Goal: Task Accomplishment & Management: Manage account settings

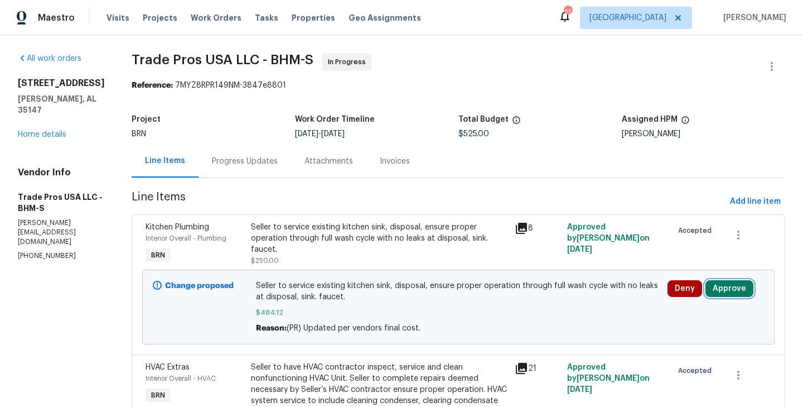
click at [739, 285] on button "Approve" at bounding box center [730, 288] width 48 height 17
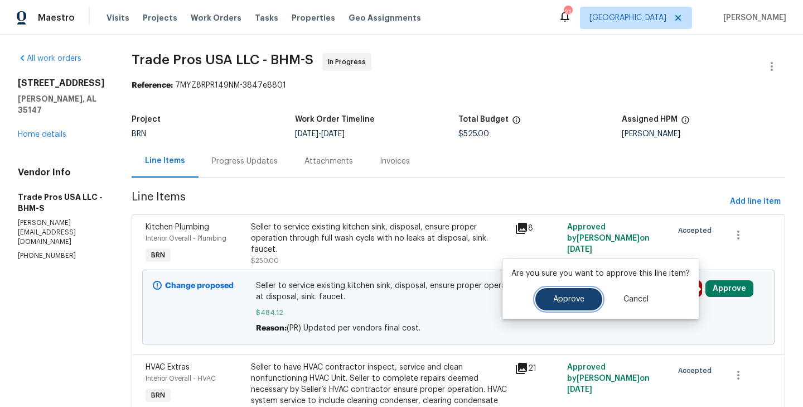
click at [556, 307] on button "Approve" at bounding box center [569, 299] width 67 height 22
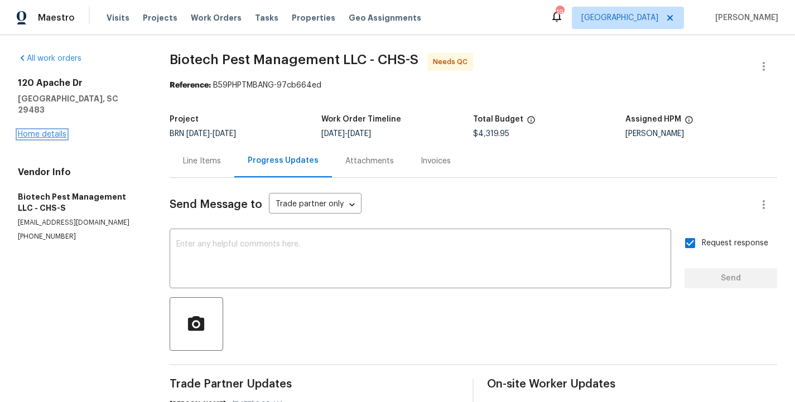
click at [55, 131] on link "Home details" at bounding box center [42, 135] width 49 height 8
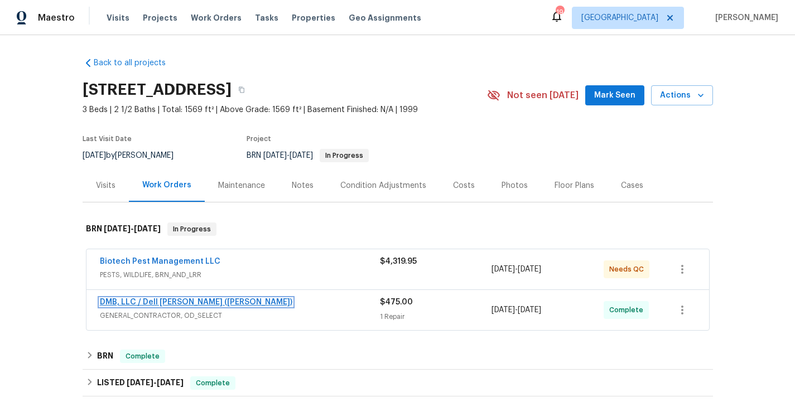
click at [184, 303] on link "DMB, LLC / Dell Bryson (Heise)" at bounding box center [196, 302] width 192 height 8
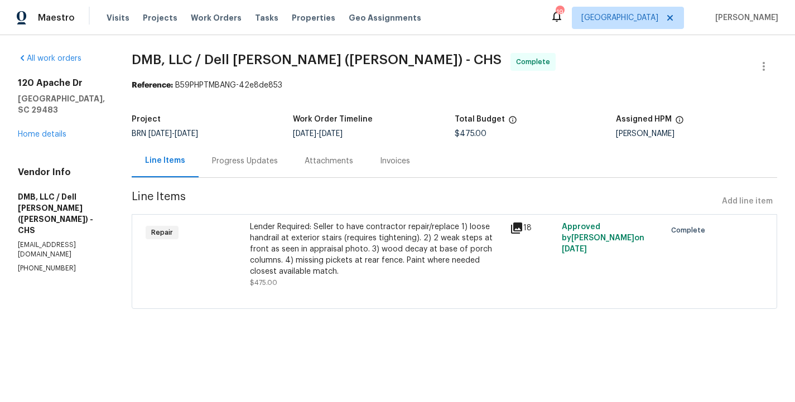
click at [234, 278] on div "Repair" at bounding box center [194, 255] width 104 height 74
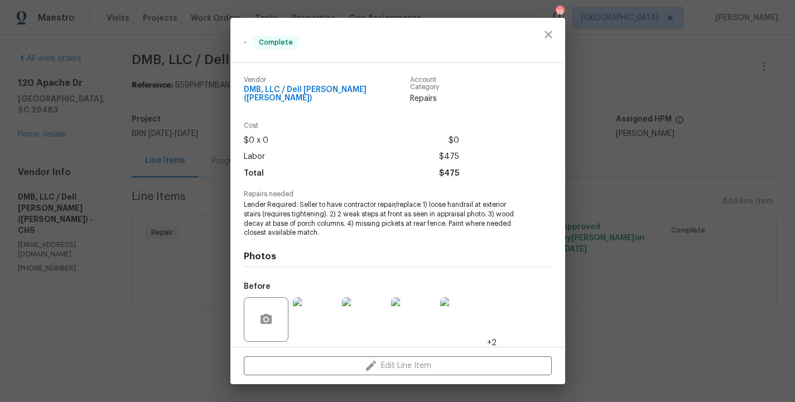
click at [333, 215] on span "Lender Required: Seller to have contractor repair/replace 1) loose handrail at …" at bounding box center [382, 218] width 277 height 37
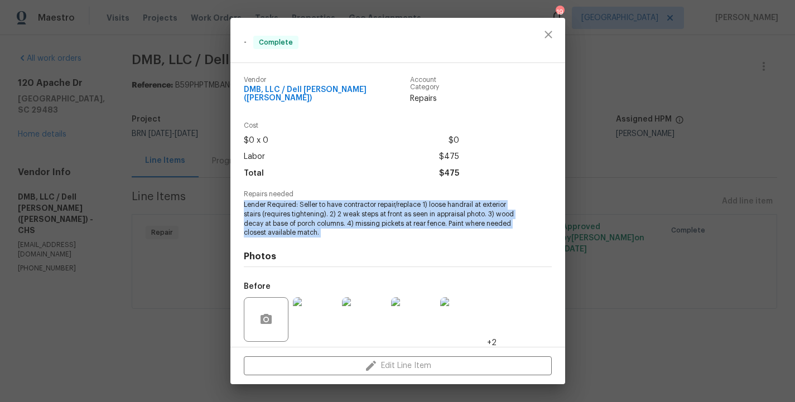
copy span "Lender Required: Seller to have contractor repair/replace 1) loose handrail at …"
click at [155, 186] on div "- Complete Vendor DMB, LLC / Dell Bryson (Heise) Account Category Repairs Cost …" at bounding box center [397, 201] width 795 height 402
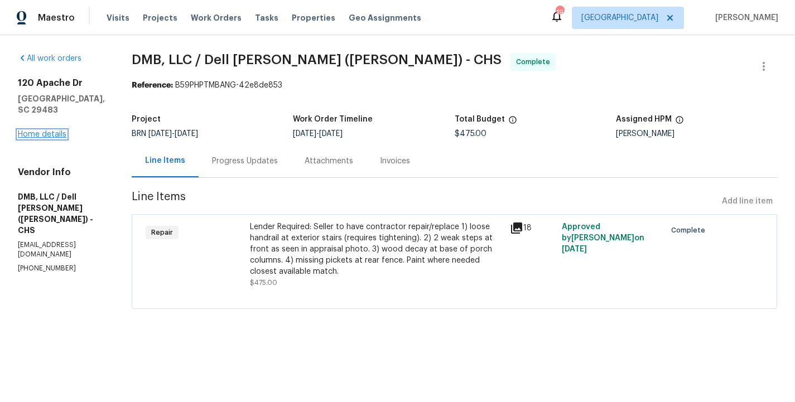
click at [56, 132] on link "Home details" at bounding box center [42, 135] width 49 height 8
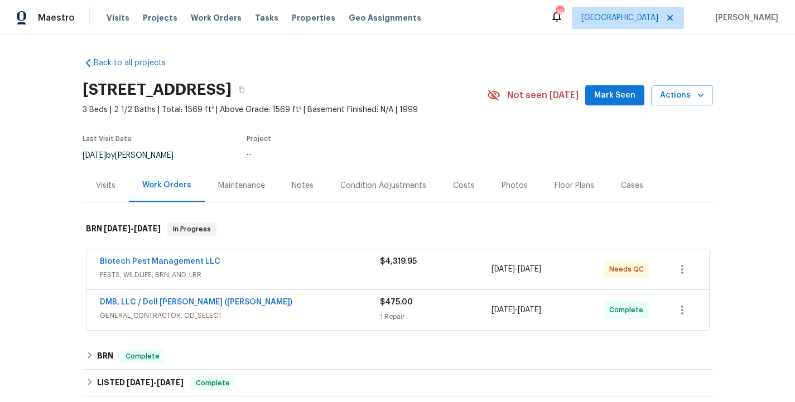
scroll to position [219, 0]
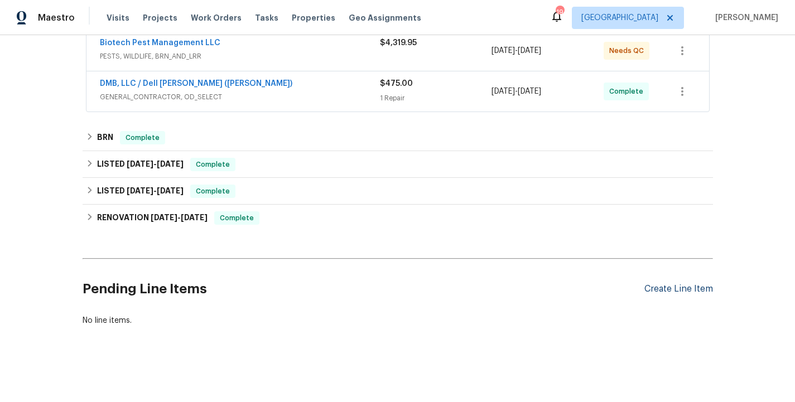
click at [673, 291] on div "Create Line Item" at bounding box center [678, 289] width 69 height 11
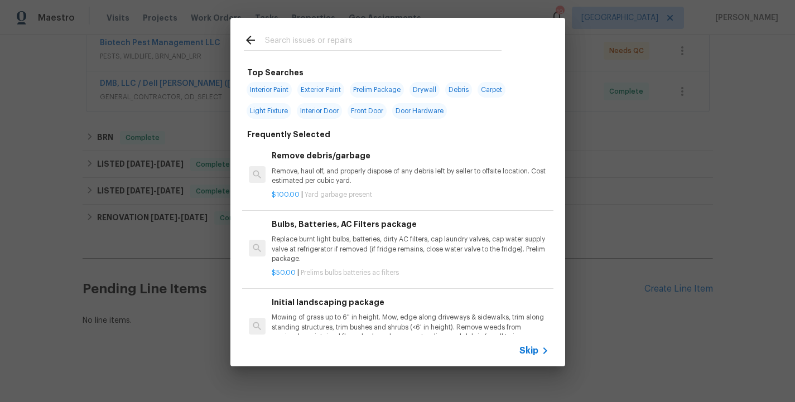
click at [536, 350] on span "Skip" at bounding box center [528, 350] width 19 height 11
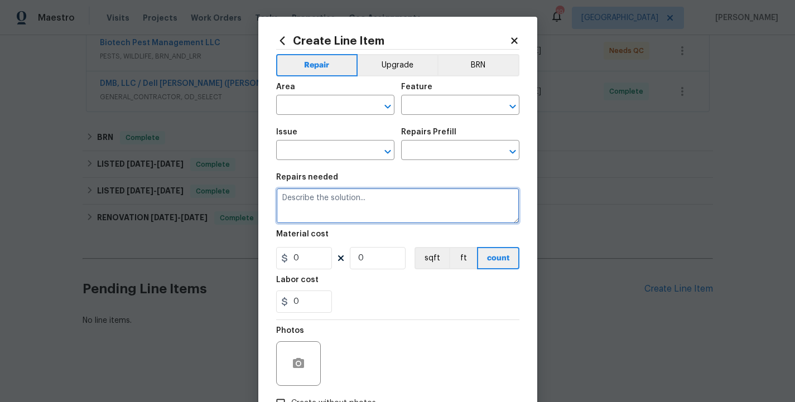
click at [359, 211] on textarea at bounding box center [397, 206] width 243 height 36
paste textarea "Lender Required: Seller to have contractor repair/replace 1) loose handrail at …"
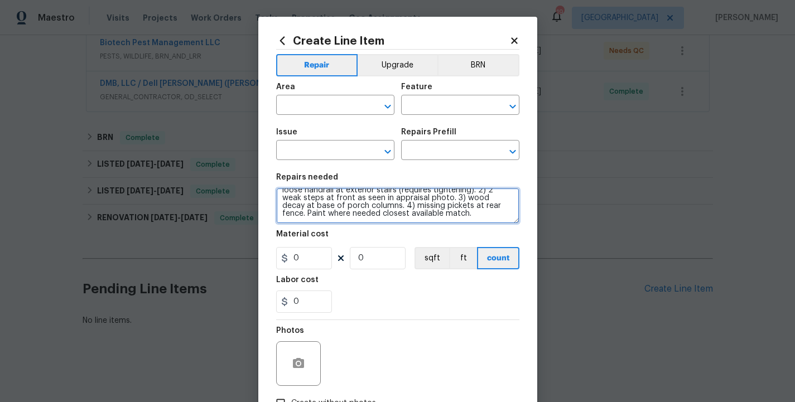
scroll to position [0, 0]
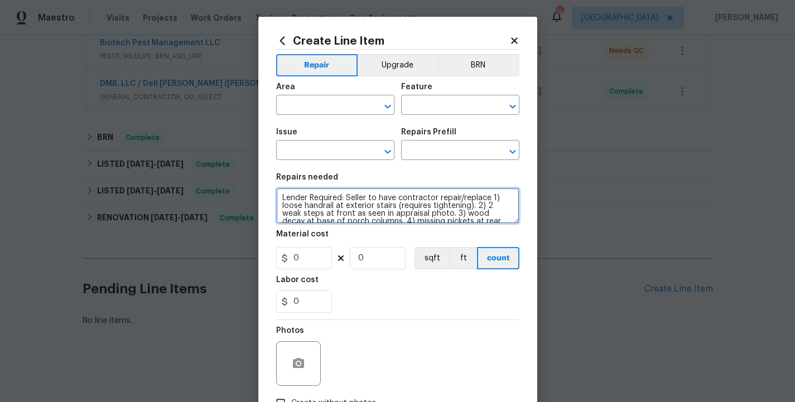
click at [282, 200] on textarea "Lender Required: Seller to have contractor repair/replace 1) loose handrail at …" at bounding box center [397, 206] width 243 height 36
type textarea "Revisit - Lender Required: Seller to have contractor repair/replace 1) loose ha…"
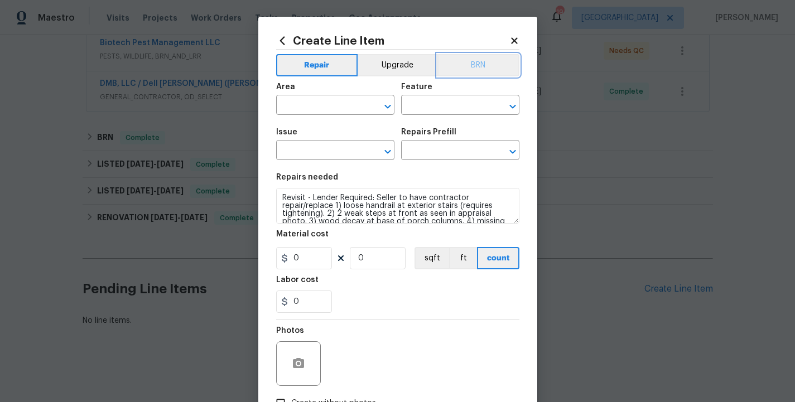
click at [486, 66] on button "BRN" at bounding box center [478, 65] width 82 height 22
click at [332, 99] on input "text" at bounding box center [319, 106] width 87 height 17
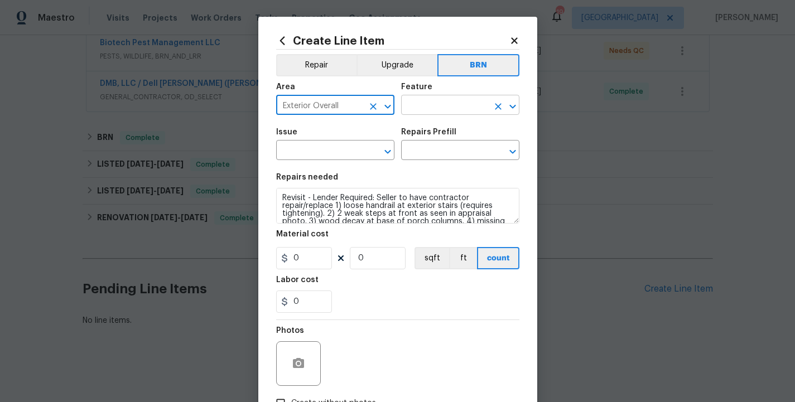
type input "Exterior Overall"
click at [438, 112] on input "text" at bounding box center [444, 106] width 87 height 17
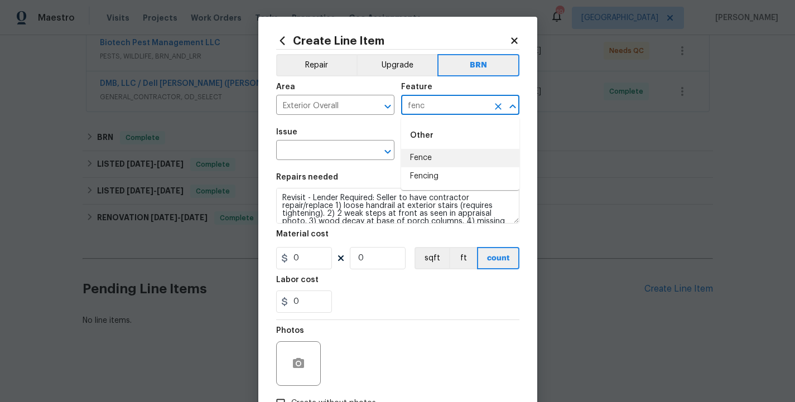
click at [424, 158] on li "Fence" at bounding box center [460, 158] width 118 height 18
type input "Fence"
click at [339, 153] on input "text" at bounding box center [319, 151] width 87 height 17
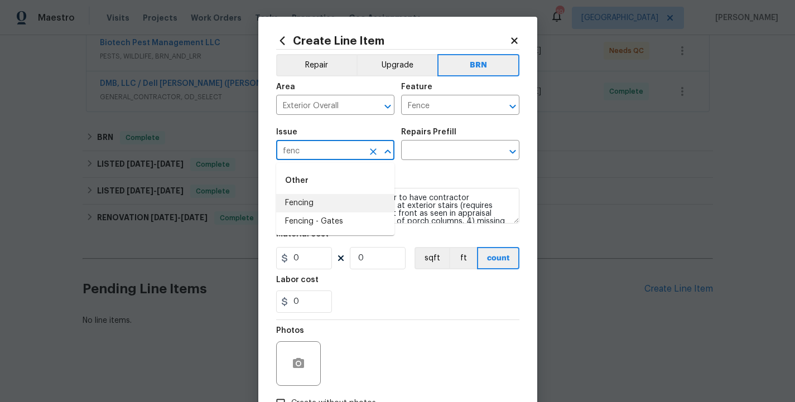
click at [329, 202] on li "Fencing" at bounding box center [335, 203] width 118 height 18
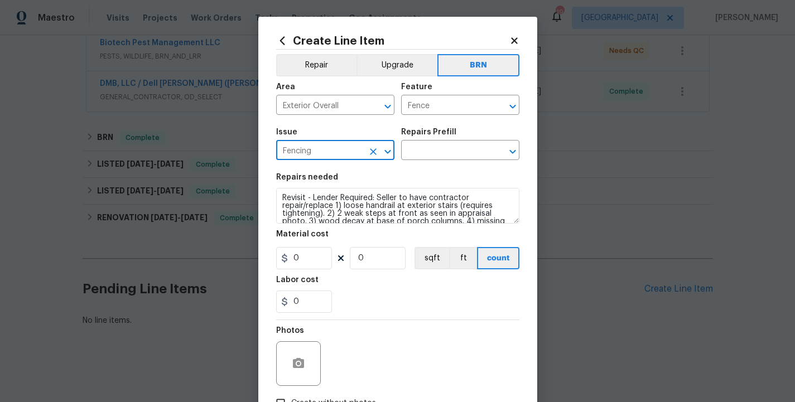
type input "Fencing"
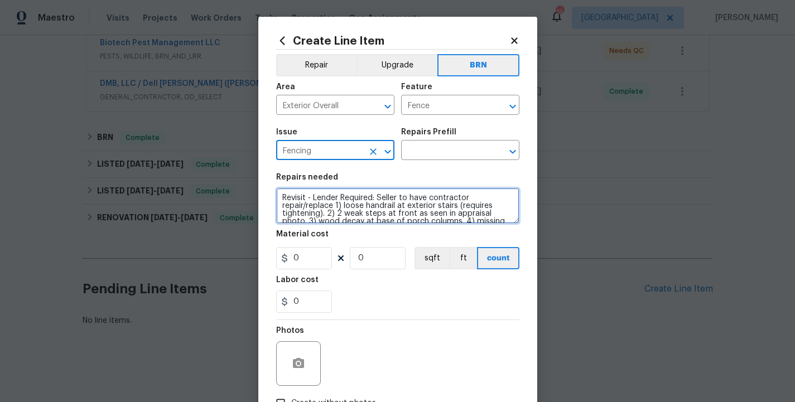
click at [352, 207] on textarea "Revisit - Lender Required: Seller to have contractor repair/replace 1) loose ha…" at bounding box center [397, 206] width 243 height 36
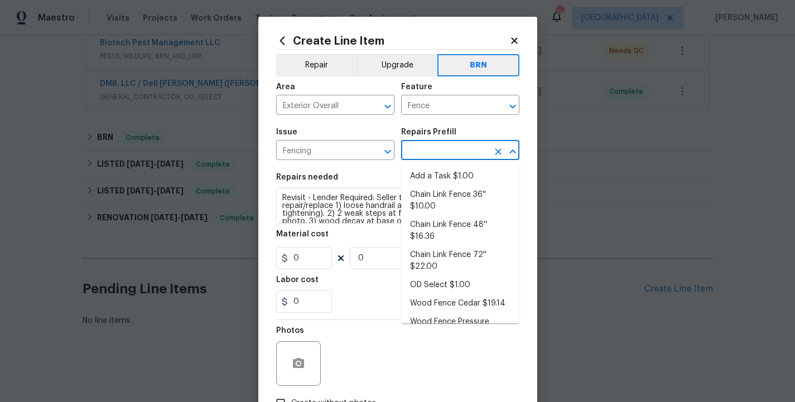
click at [419, 156] on input "text" at bounding box center [444, 151] width 87 height 17
click at [445, 174] on li "Add a Task $1.00" at bounding box center [460, 176] width 118 height 18
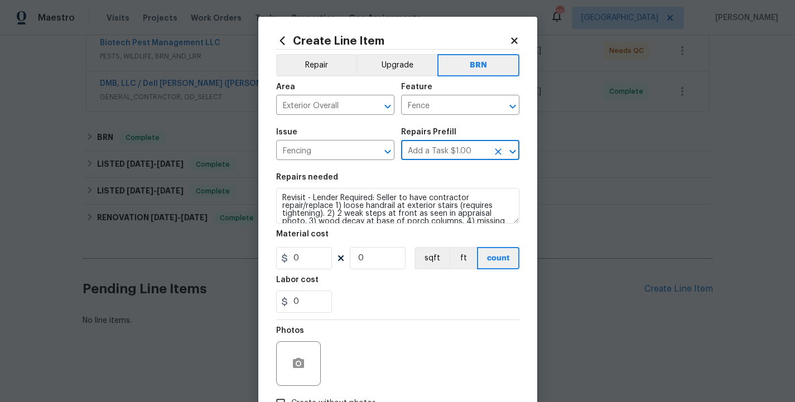
type input "Add a Task $1.00"
type textarea "HPM to detail"
type input "1"
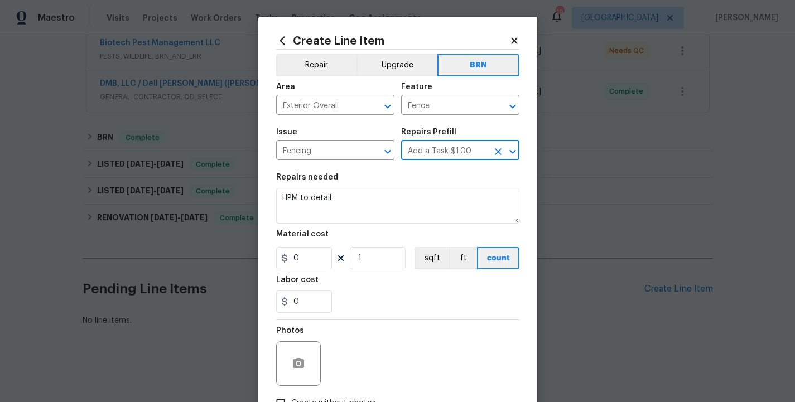
type input "1"
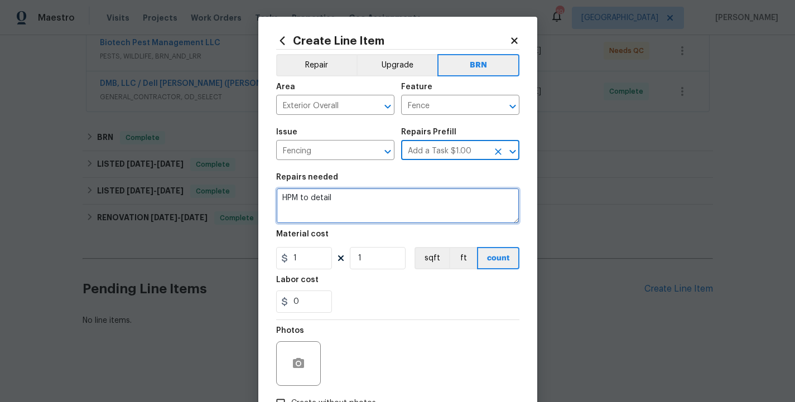
click at [355, 204] on textarea "HPM to detail" at bounding box center [397, 206] width 243 height 36
paste textarea "Revisit - Lender Required: Seller to have contractor repair/replace 1) loose ha…"
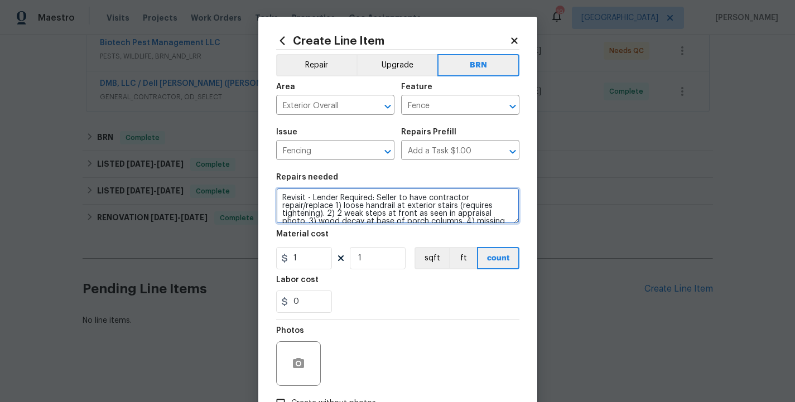
scroll to position [18, 0]
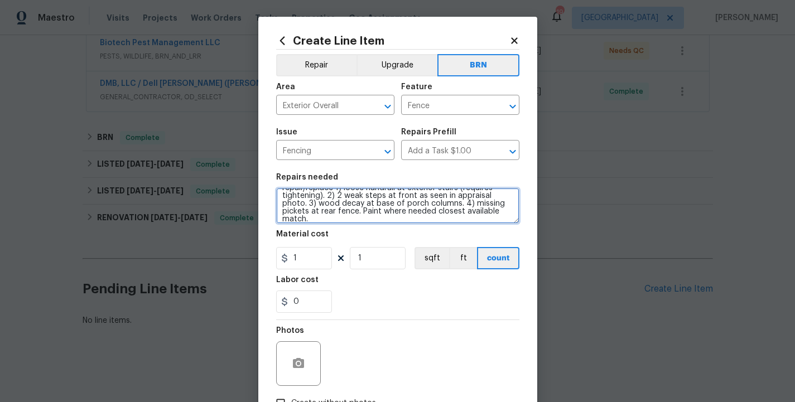
type textarea "Revisit - Lender Required: Seller to have contractor repair/replace 1) loose ha…"
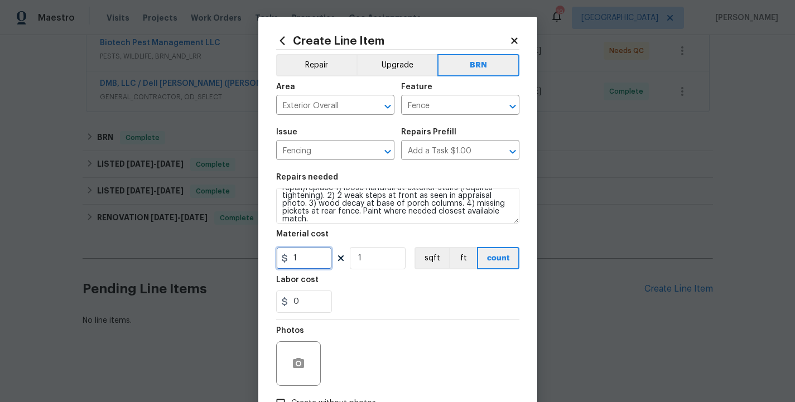
click at [314, 254] on input "1" at bounding box center [304, 258] width 56 height 22
click at [346, 295] on div "0" at bounding box center [397, 302] width 243 height 22
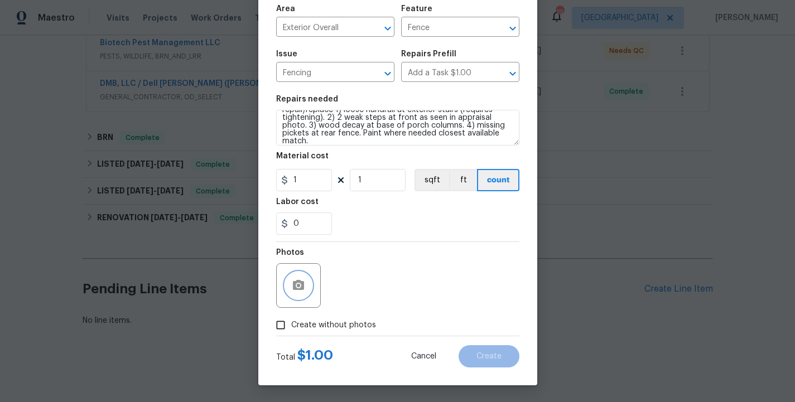
click at [297, 289] on icon "button" at bounding box center [298, 285] width 11 height 10
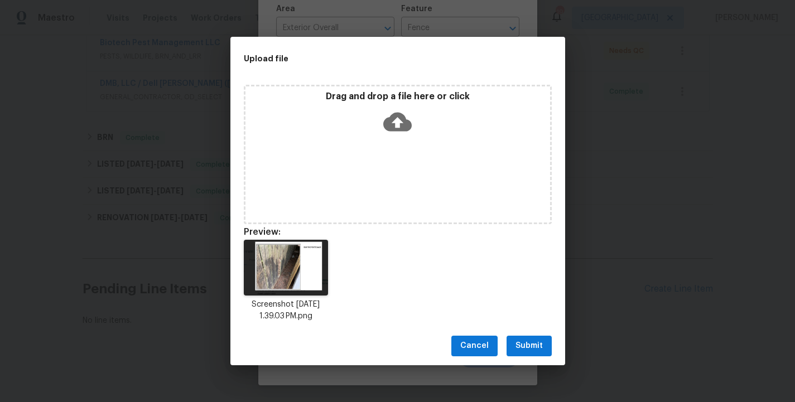
click at [536, 351] on span "Submit" at bounding box center [528, 346] width 27 height 14
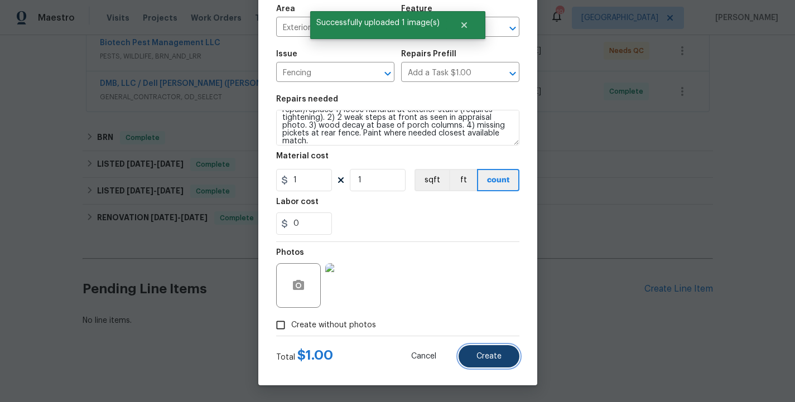
click at [494, 354] on span "Create" at bounding box center [488, 357] width 25 height 8
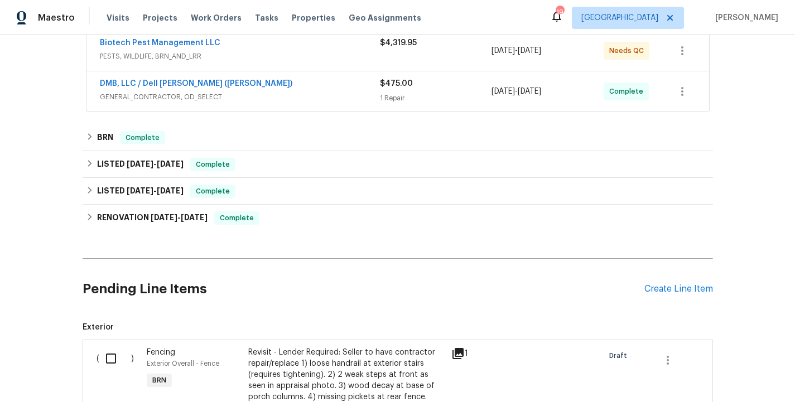
scroll to position [402, 0]
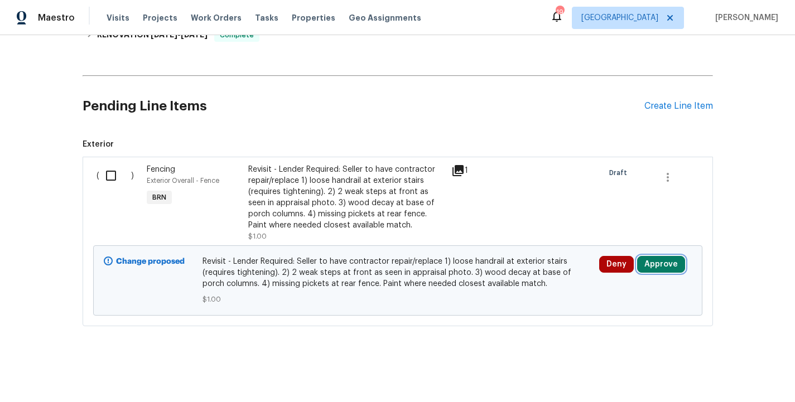
click at [664, 267] on button "Approve" at bounding box center [661, 264] width 48 height 17
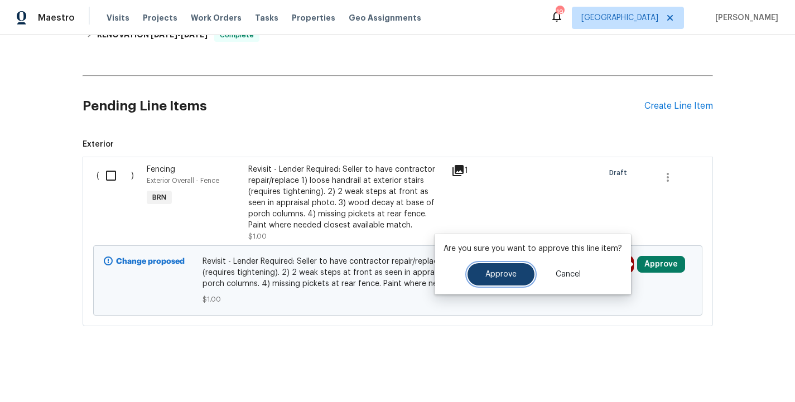
click at [501, 275] on span "Approve" at bounding box center [500, 275] width 31 height 8
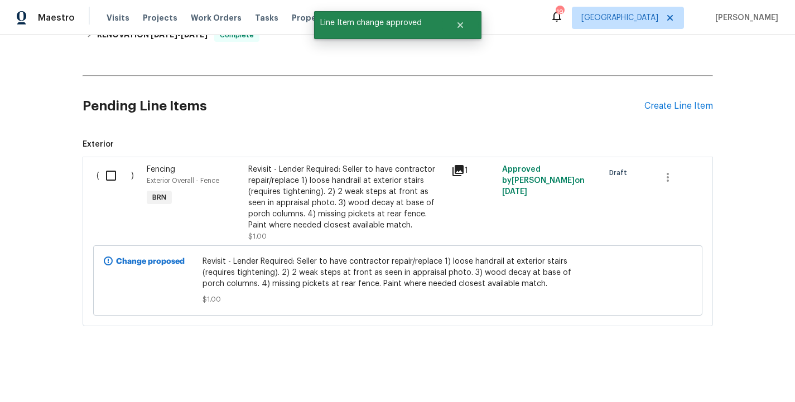
click at [118, 179] on input "checkbox" at bounding box center [115, 175] width 32 height 23
checkbox input "true"
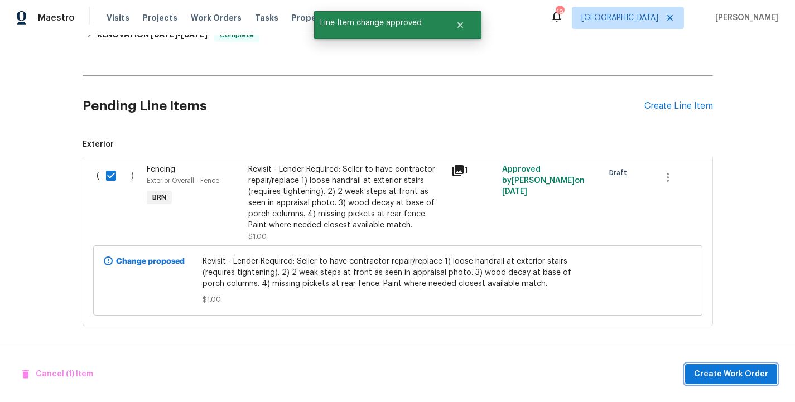
click at [724, 377] on span "Create Work Order" at bounding box center [731, 375] width 74 height 14
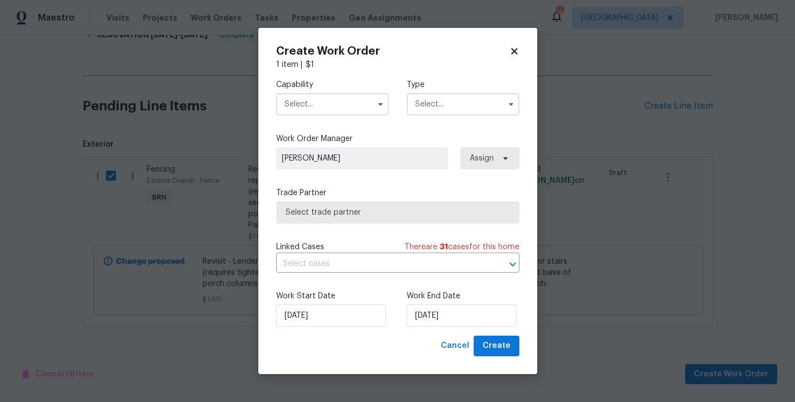
click at [472, 104] on input "text" at bounding box center [463, 104] width 113 height 22
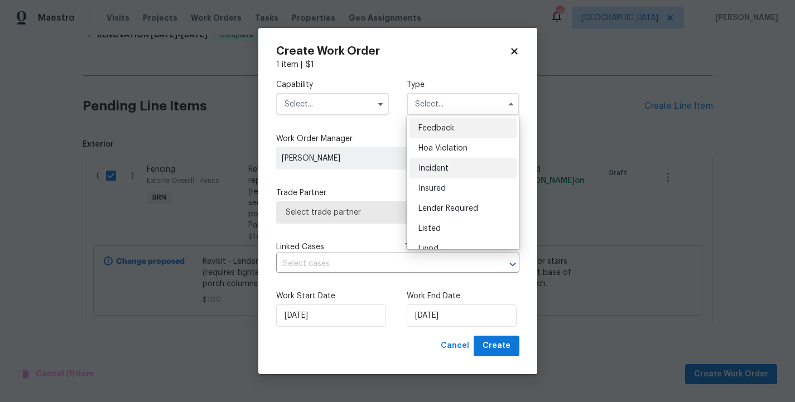
scroll to position [133, 0]
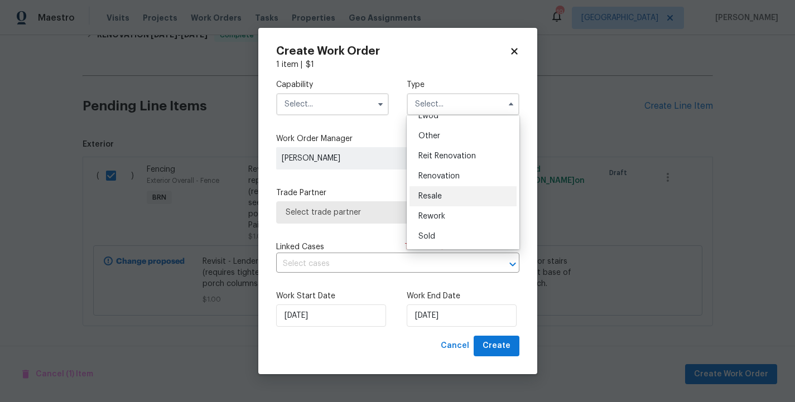
click at [453, 191] on div "Resale" at bounding box center [462, 196] width 107 height 20
type input "Resale"
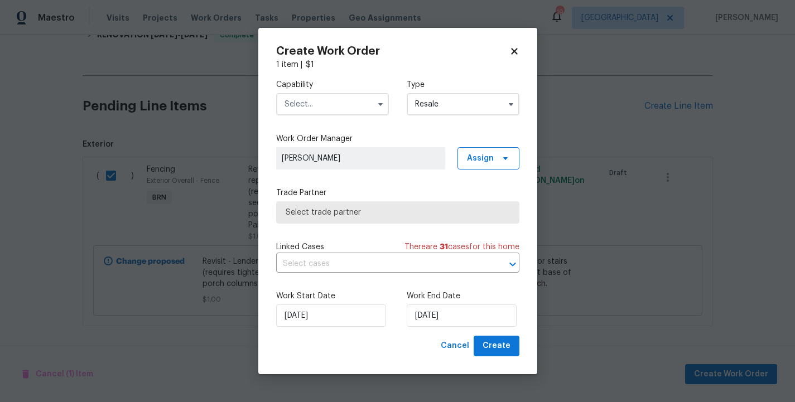
click at [356, 97] on input "text" at bounding box center [332, 104] width 113 height 22
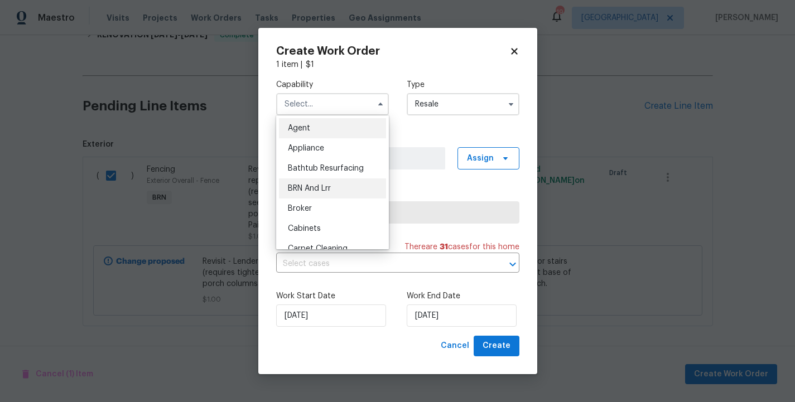
click at [340, 186] on div "BRN And Lrr" at bounding box center [332, 189] width 107 height 20
type input "BRN And Lrr"
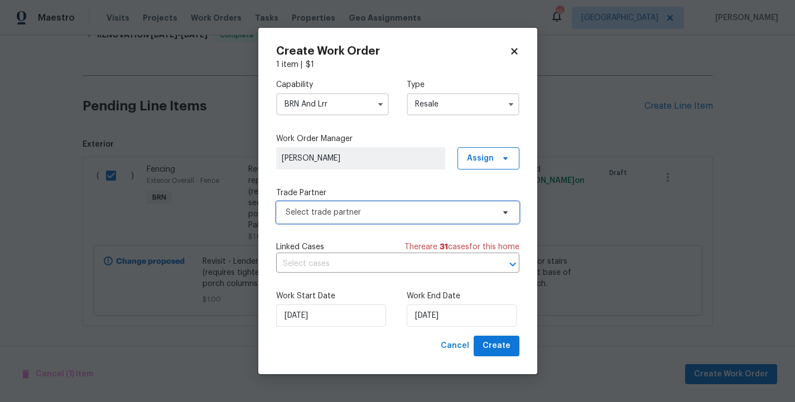
click at [374, 208] on span "Select trade partner" at bounding box center [390, 212] width 208 height 11
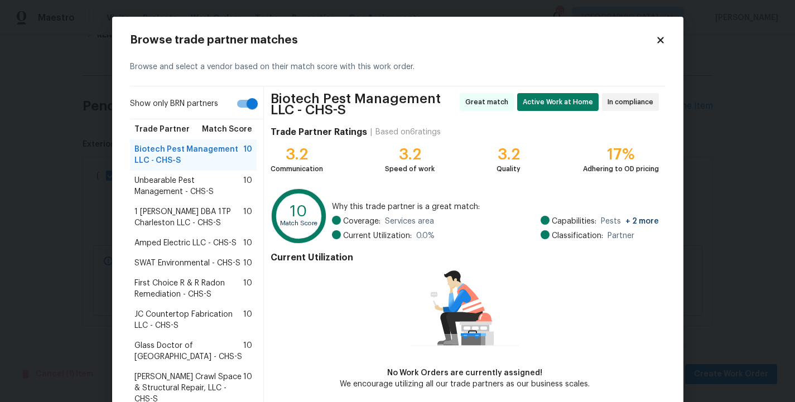
click at [246, 106] on input "Show only BRN partners" at bounding box center [252, 103] width 64 height 21
checkbox input "false"
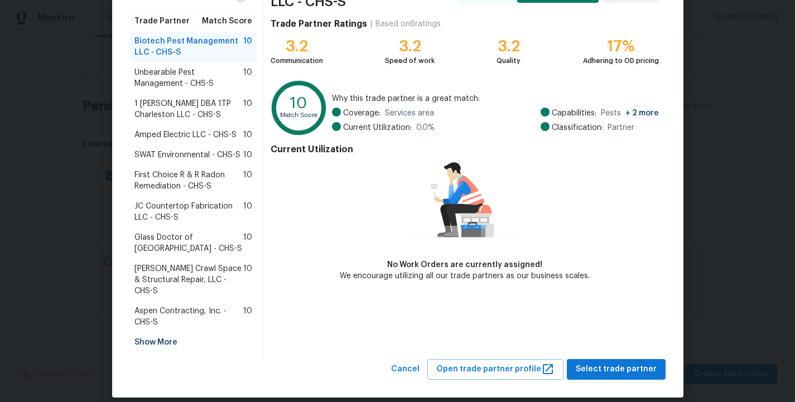
scroll to position [117, 0]
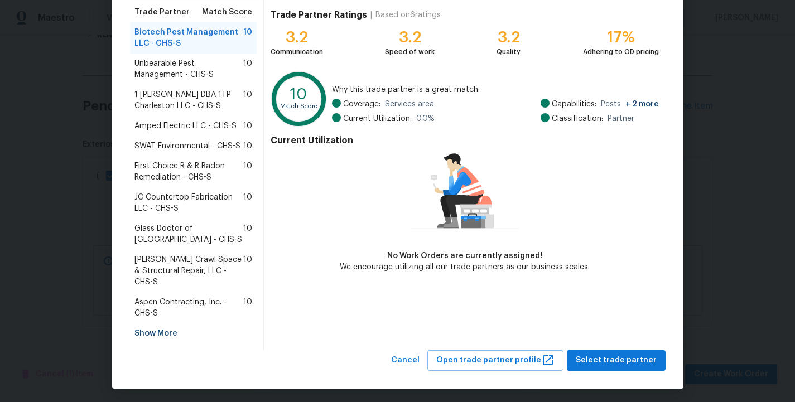
click at [161, 328] on div "Show More" at bounding box center [193, 334] width 127 height 20
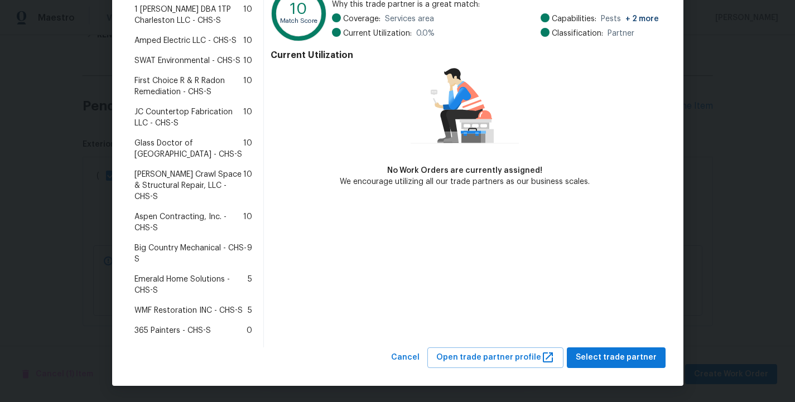
scroll to position [0, 0]
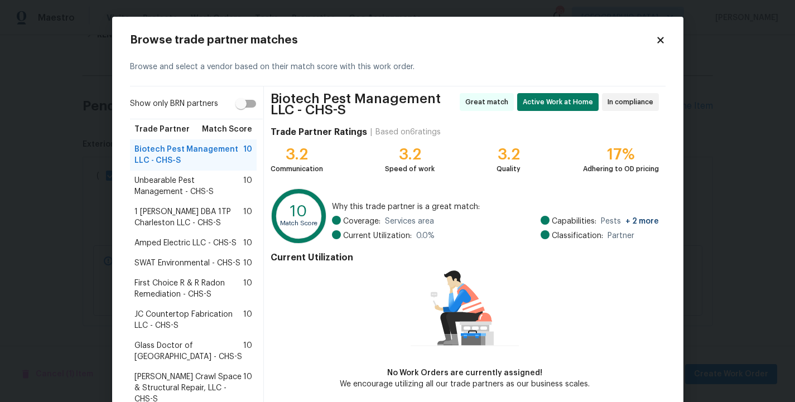
click at [663, 37] on icon at bounding box center [660, 40] width 6 height 6
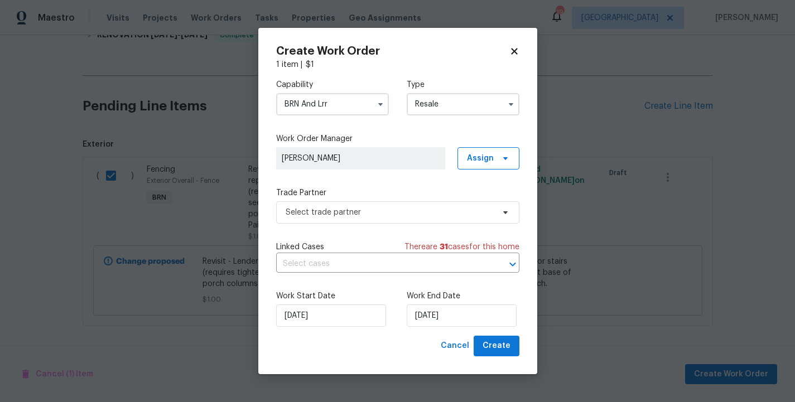
click at [366, 103] on input "BRN And Lrr" at bounding box center [332, 104] width 113 height 22
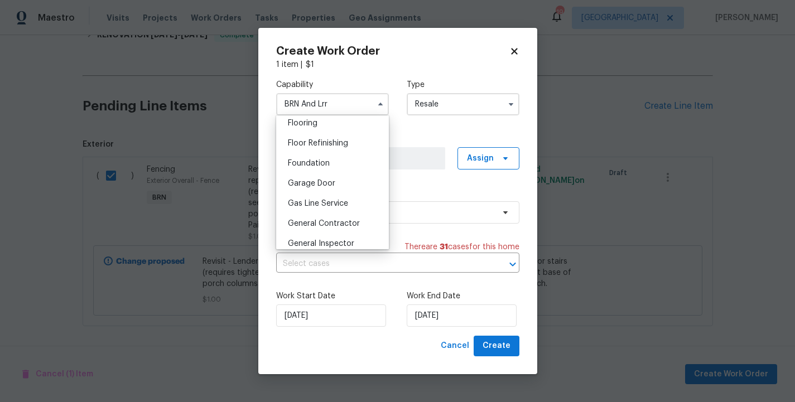
scroll to position [459, 0]
click at [321, 201] on span "General Contractor" at bounding box center [324, 203] width 72 height 8
type input "General Contractor"
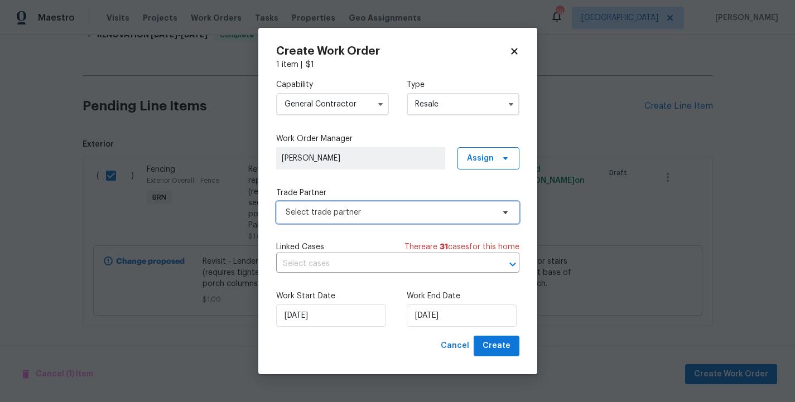
click at [363, 211] on span "Select trade partner" at bounding box center [390, 212] width 208 height 11
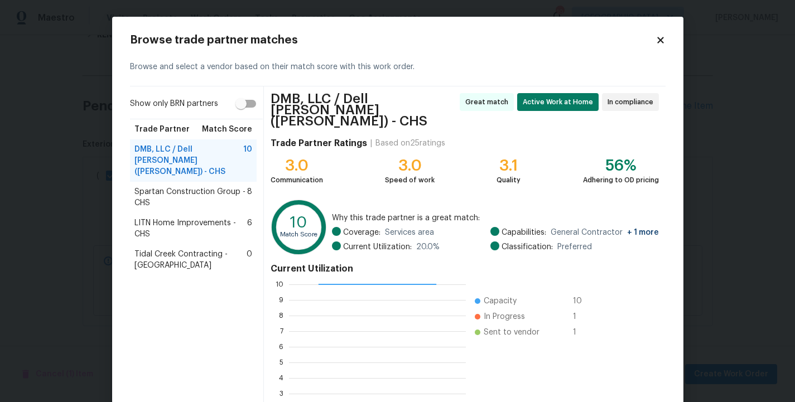
scroll to position [94, 0]
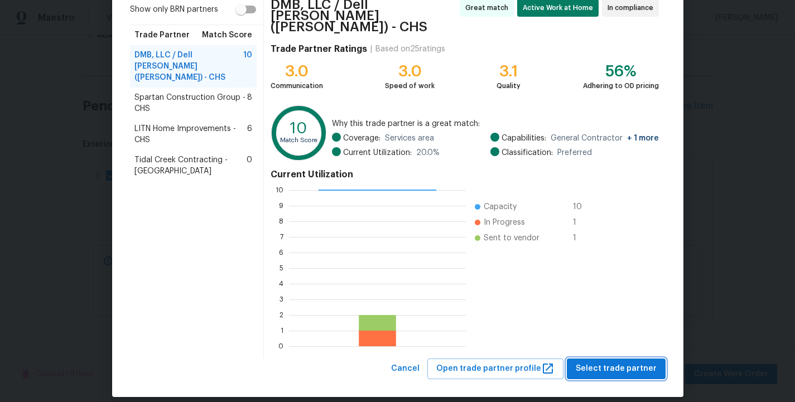
click at [639, 362] on span "Select trade partner" at bounding box center [616, 369] width 81 height 14
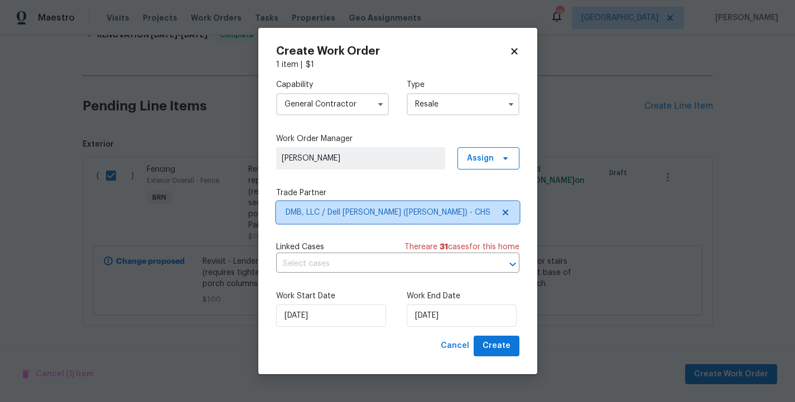
scroll to position [0, 0]
click at [385, 261] on input "text" at bounding box center [382, 263] width 212 height 17
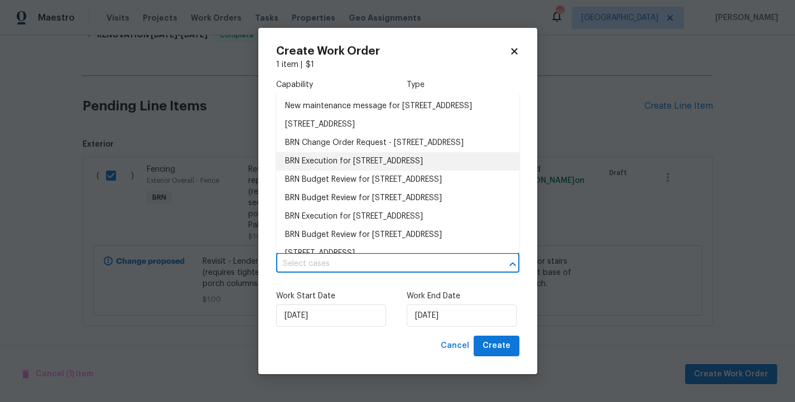
click at [347, 171] on li "BRN Execution for 120 Apache Dr, Summerville, SC 29483" at bounding box center [397, 161] width 243 height 18
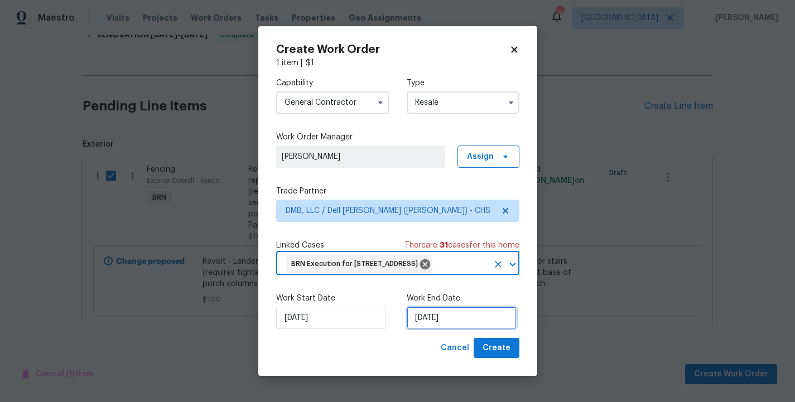
click at [426, 329] on input "9/29/2025" at bounding box center [462, 318] width 110 height 22
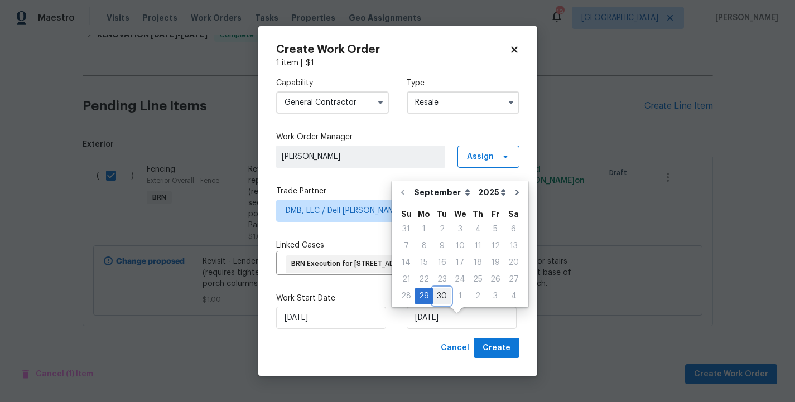
click at [444, 298] on div "30" at bounding box center [442, 296] width 18 height 16
type input "9/30/2025"
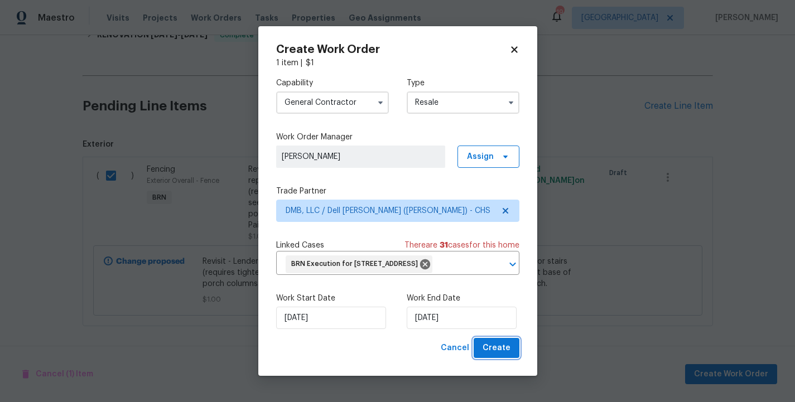
click at [492, 355] on span "Create" at bounding box center [497, 348] width 28 height 14
checkbox input "false"
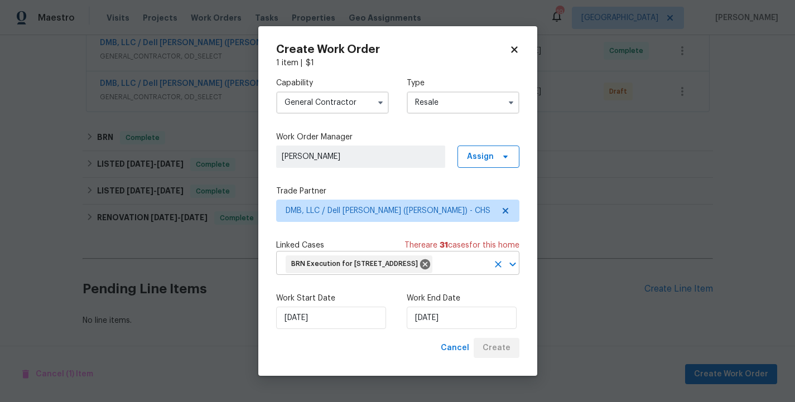
scroll to position [259, 0]
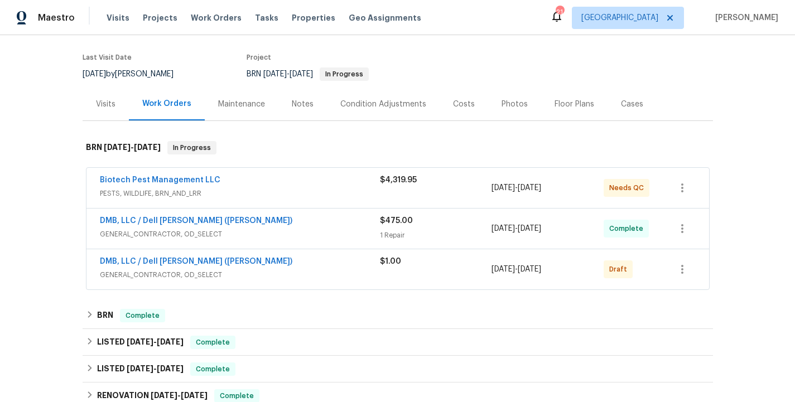
scroll to position [103, 0]
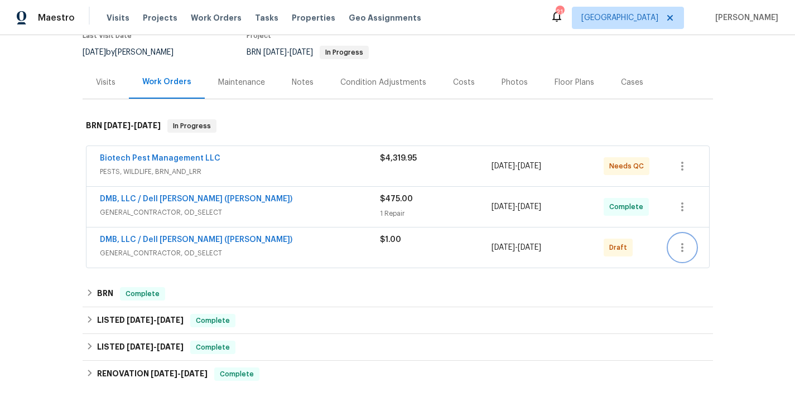
click at [685, 242] on icon "button" at bounding box center [682, 247] width 13 height 13
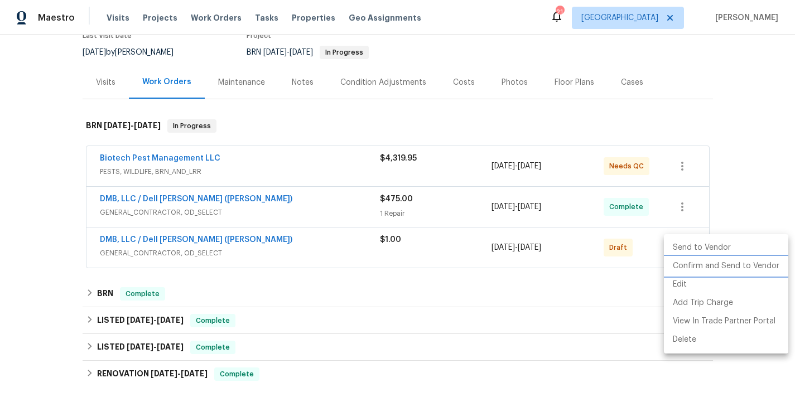
click at [740, 263] on li "Confirm and Send to Vendor" at bounding box center [726, 266] width 124 height 18
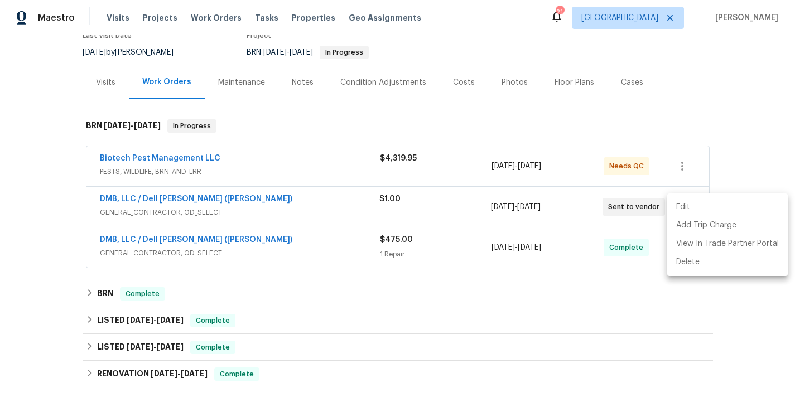
click at [76, 221] on div at bounding box center [397, 201] width 795 height 402
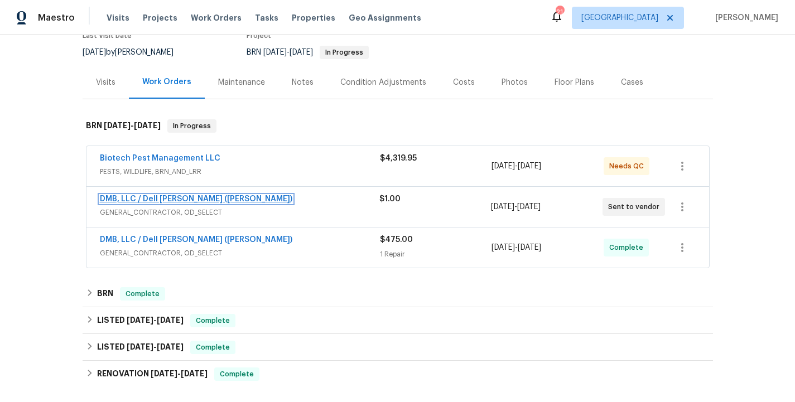
click at [135, 200] on link "DMB, LLC / Dell Bryson (Heise)" at bounding box center [196, 199] width 192 height 8
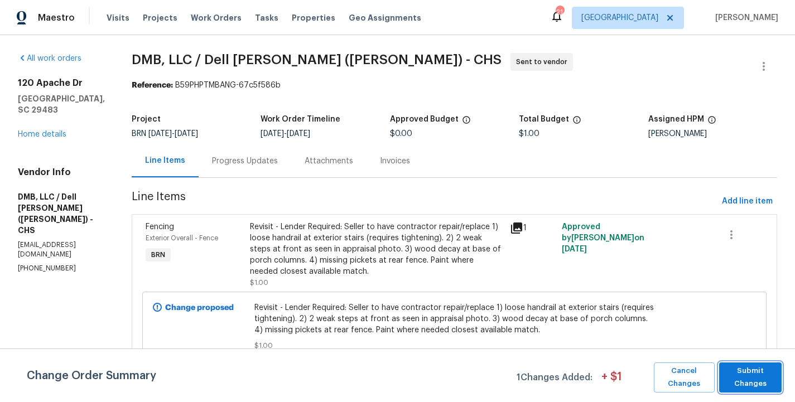
click at [757, 385] on span "Submit Changes" at bounding box center [750, 378] width 51 height 26
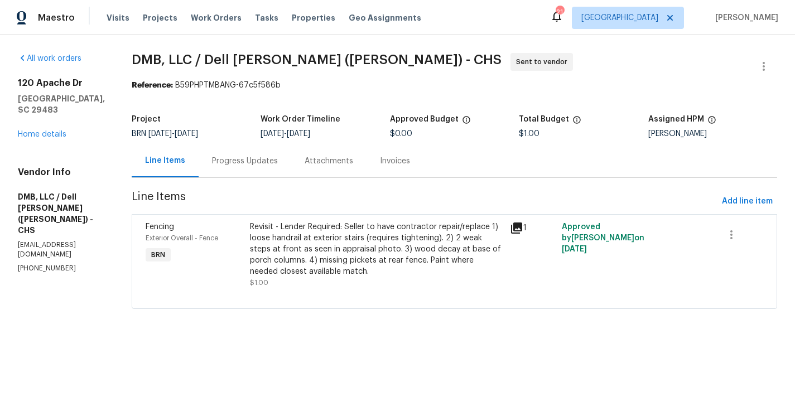
click at [230, 164] on div "Progress Updates" at bounding box center [245, 161] width 66 height 11
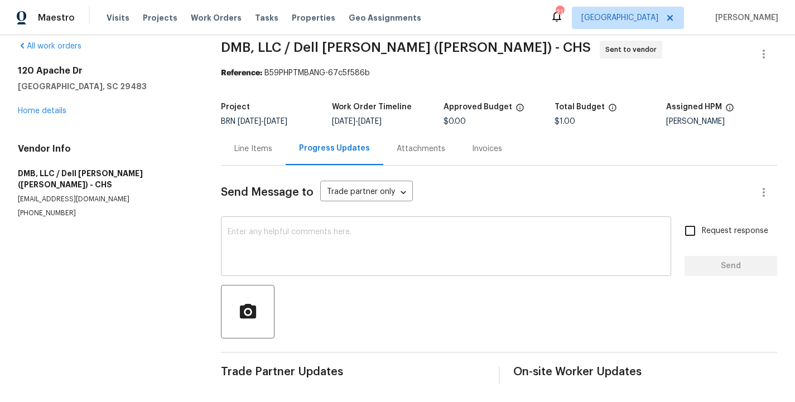
scroll to position [12, 0]
click at [253, 245] on textarea at bounding box center [446, 247] width 437 height 39
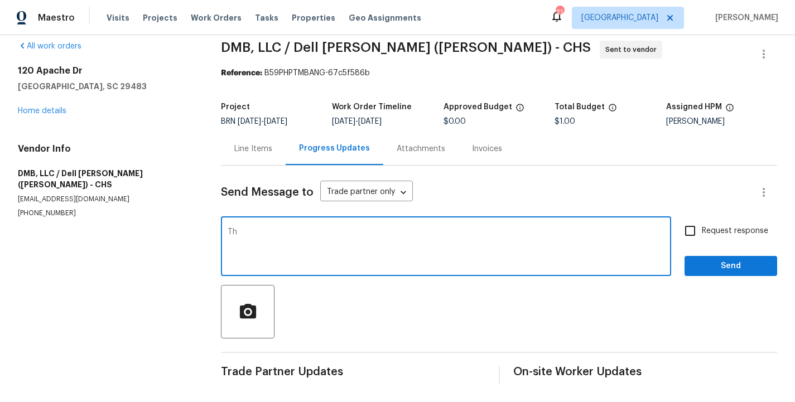
type textarea "T"
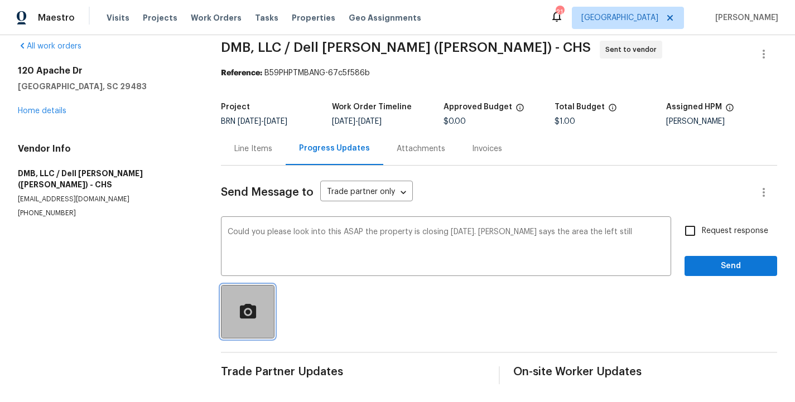
click at [253, 310] on icon "button" at bounding box center [247, 310] width 16 height 15
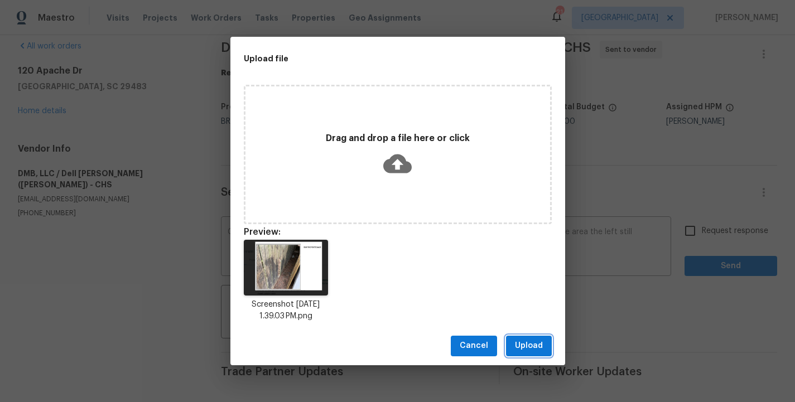
click at [547, 353] on button "Upload" at bounding box center [529, 346] width 46 height 21
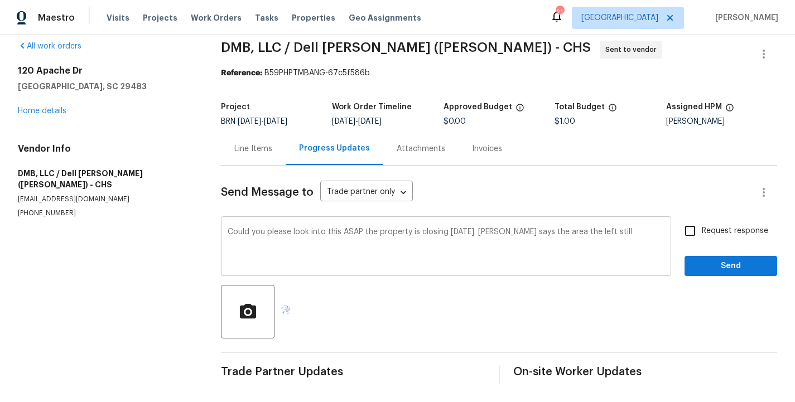
click at [567, 234] on textarea "Could you please look into this ASAP the property is closing tomorrow. Buyer sa…" at bounding box center [446, 247] width 437 height 39
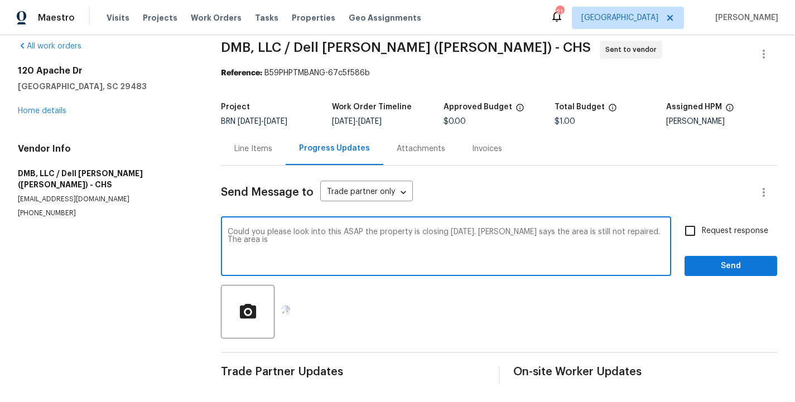
click at [631, 232] on textarea "Could you please look into this ASAP the property is closing tomorrow. Buyer sa…" at bounding box center [446, 247] width 437 height 39
paste textarea "fence is behind the storage shed"
type textarea "Could you please look into this ASAP the property is closing tomorrow. Buyer sa…"
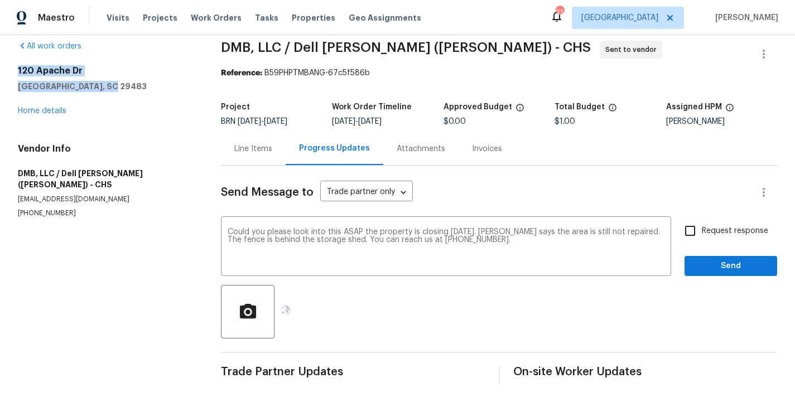
drag, startPoint x: 16, startPoint y: 65, endPoint x: 126, endPoint y: 84, distance: 111.6
click at [126, 84] on div "All work orders 120 Apache Dr Summerville, SC 29483 Home details Vendor Info DM…" at bounding box center [397, 212] width 795 height 379
copy div "120 Apache Dr Summerville, SC 29483"
click at [699, 229] on input "Request response" at bounding box center [689, 230] width 23 height 23
checkbox input "true"
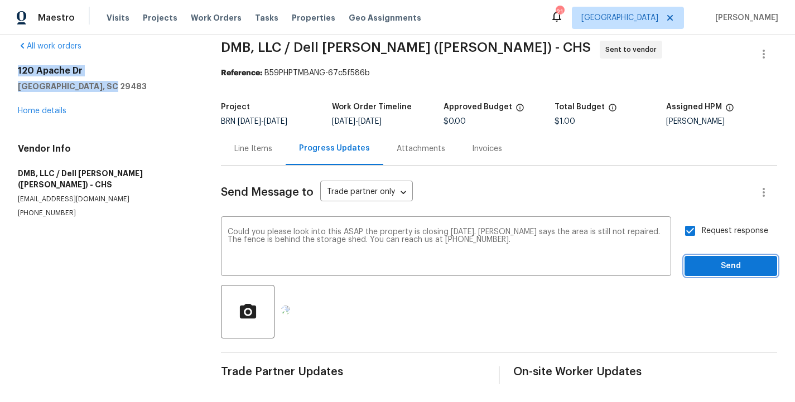
click at [742, 271] on span "Send" at bounding box center [730, 266] width 75 height 14
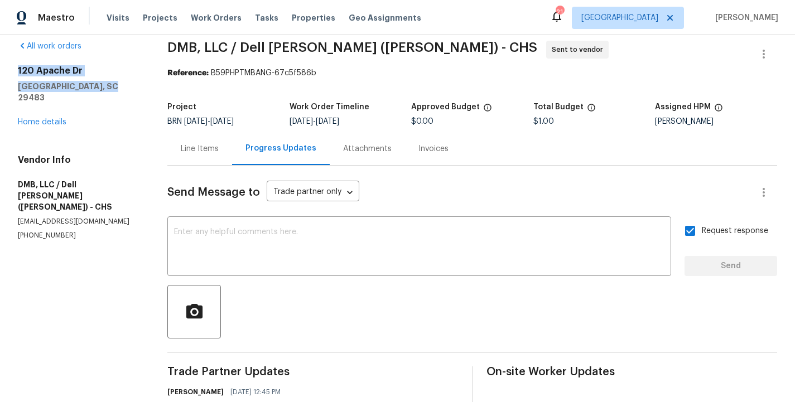
click at [138, 89] on h5 "Summerville, SC 29483" at bounding box center [79, 92] width 123 height 22
click at [191, 141] on div "Line Items" at bounding box center [199, 148] width 65 height 33
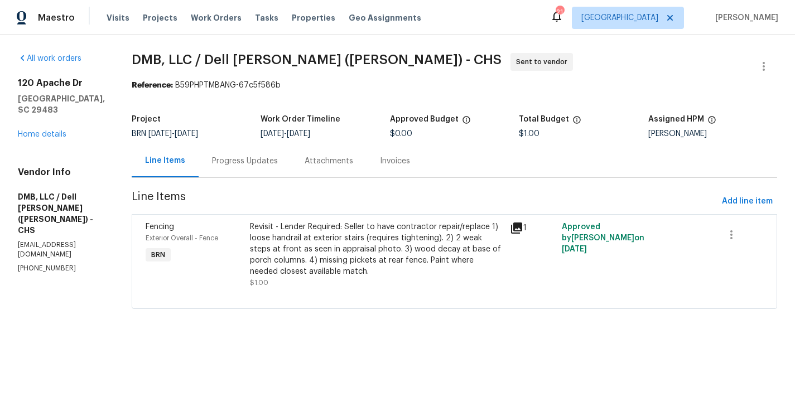
click at [250, 271] on div "Revisit - Lender Required: Seller to have contractor repair/replace 1) loose ha…" at bounding box center [376, 249] width 253 height 56
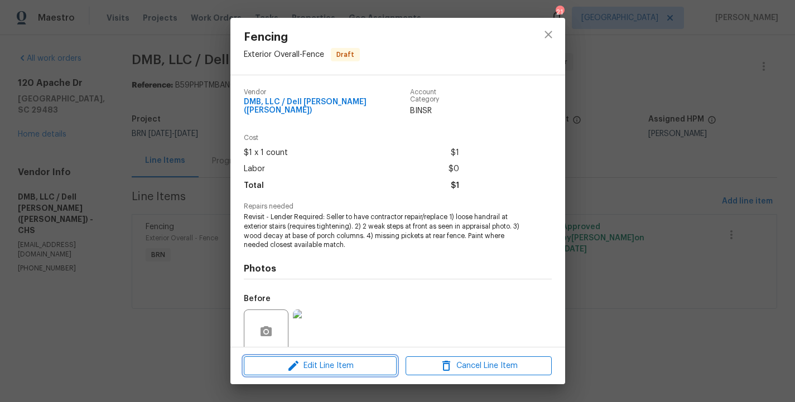
click at [317, 359] on span "Edit Line Item" at bounding box center [320, 366] width 146 height 14
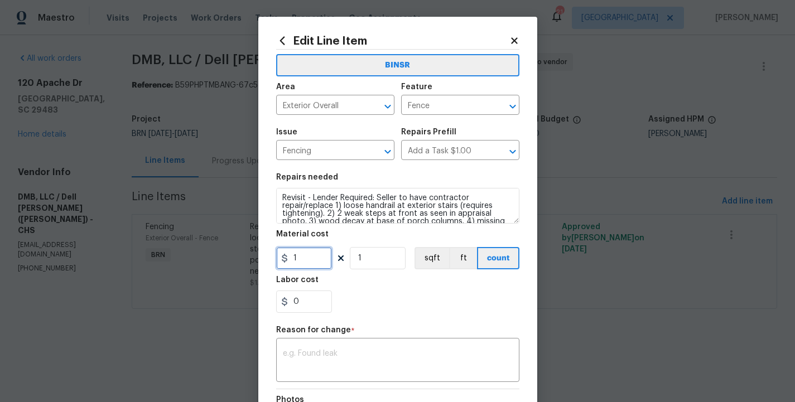
click at [308, 264] on input "1" at bounding box center [304, 258] width 56 height 22
type input "125"
click at [390, 319] on section "Repairs needed Revisit - Lender Required: Seller to have contractor repair/repl…" at bounding box center [397, 243] width 243 height 153
click at [361, 336] on div "Reason for change *" at bounding box center [397, 333] width 243 height 15
click at [326, 350] on div "x ​" at bounding box center [397, 361] width 243 height 41
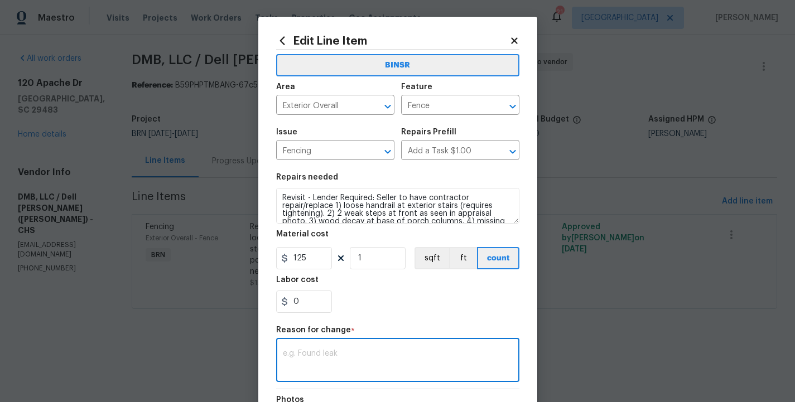
paste textarea "(RK) Updated per vendors final cost."
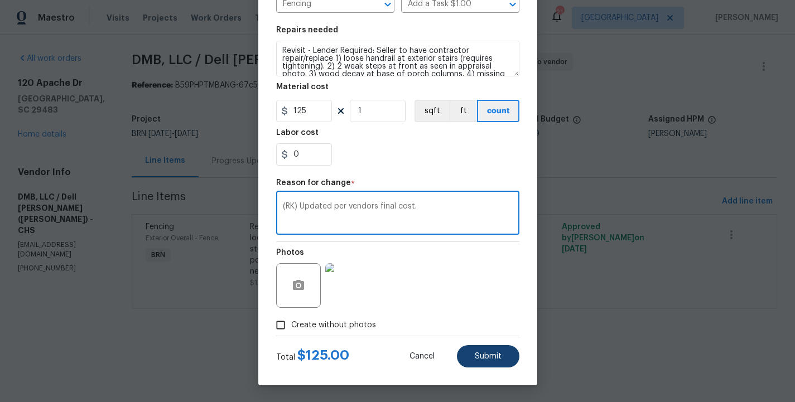
type textarea "(RK) Updated per vendors final cost."
click at [483, 348] on button "Submit" at bounding box center [488, 356] width 62 height 22
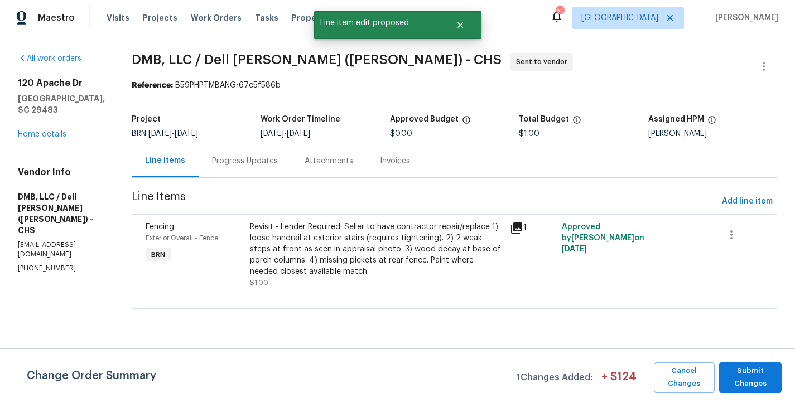
scroll to position [0, 0]
click at [766, 378] on span "Submit Changes" at bounding box center [750, 378] width 51 height 26
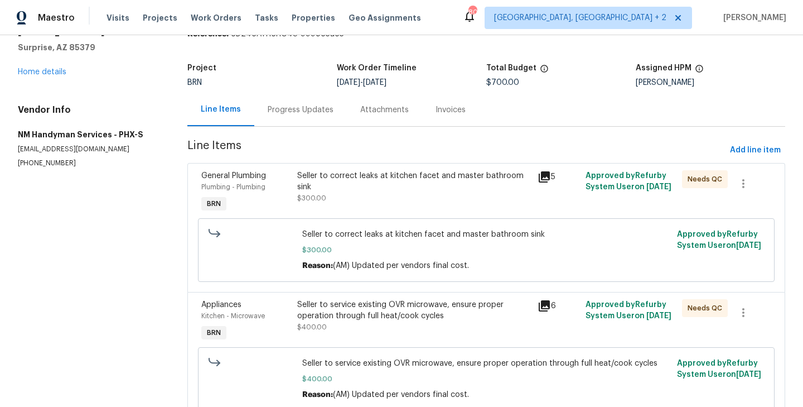
scroll to position [98, 0]
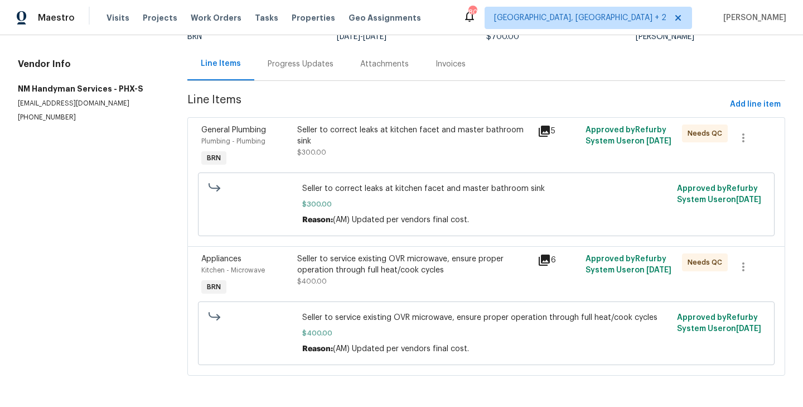
click at [288, 139] on div "Plumbing - Plumbing" at bounding box center [245, 141] width 89 height 11
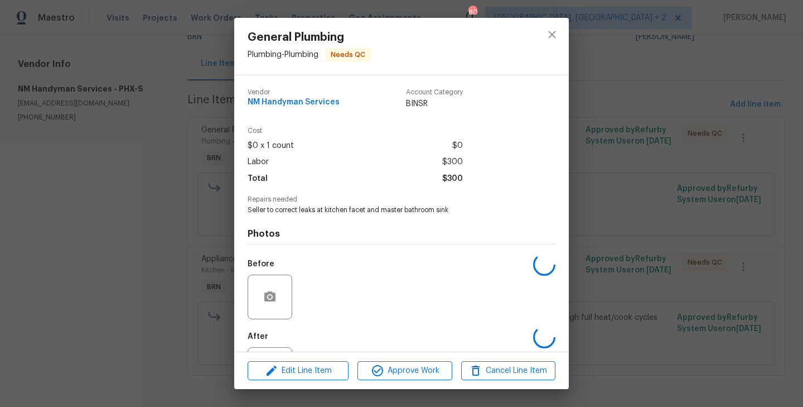
scroll to position [51, 0]
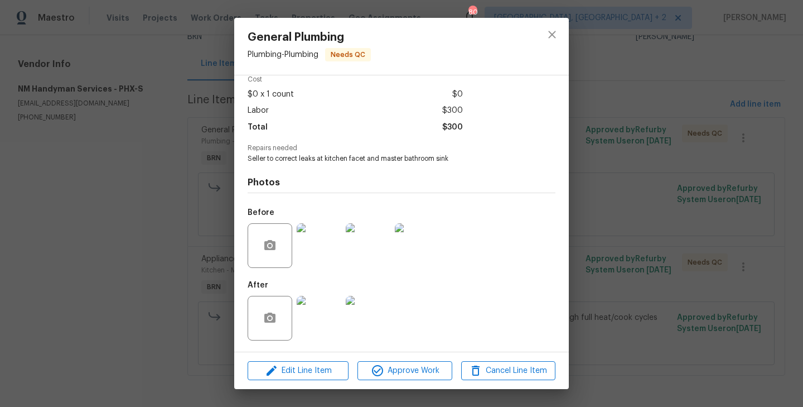
click at [313, 244] on img at bounding box center [319, 245] width 45 height 45
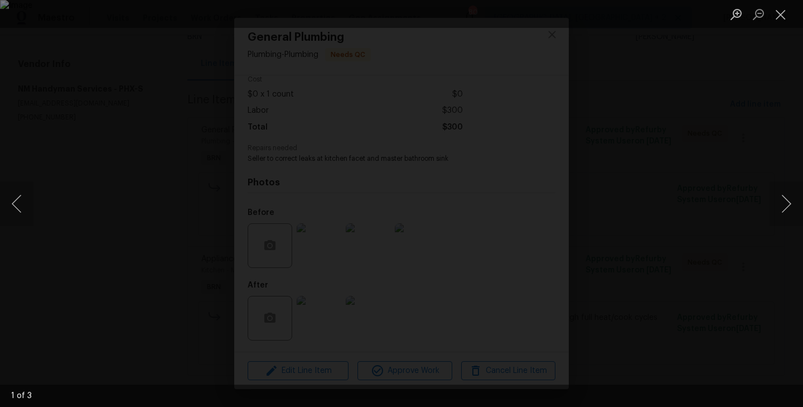
click at [335, 308] on div "Lightbox" at bounding box center [401, 203] width 803 height 407
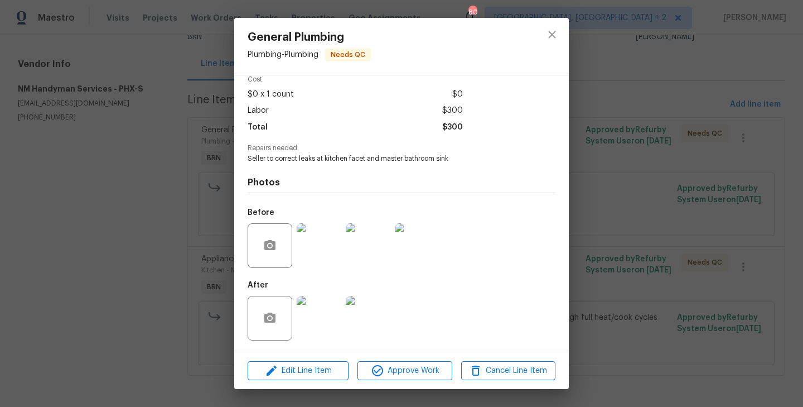
click at [319, 323] on img at bounding box center [319, 318] width 45 height 45
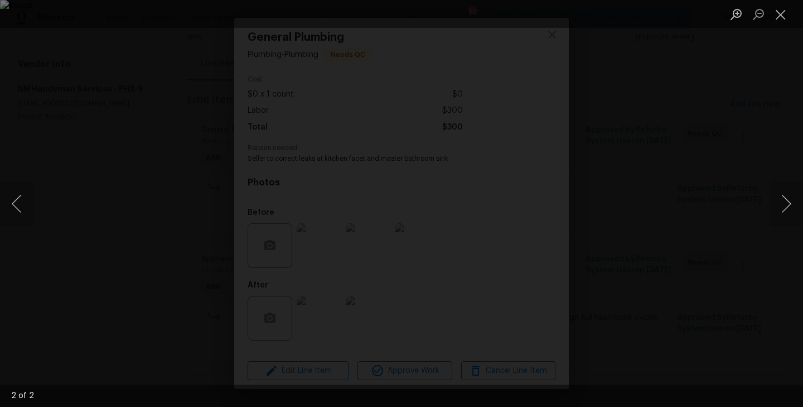
click at [82, 258] on div "Lightbox" at bounding box center [401, 203] width 803 height 407
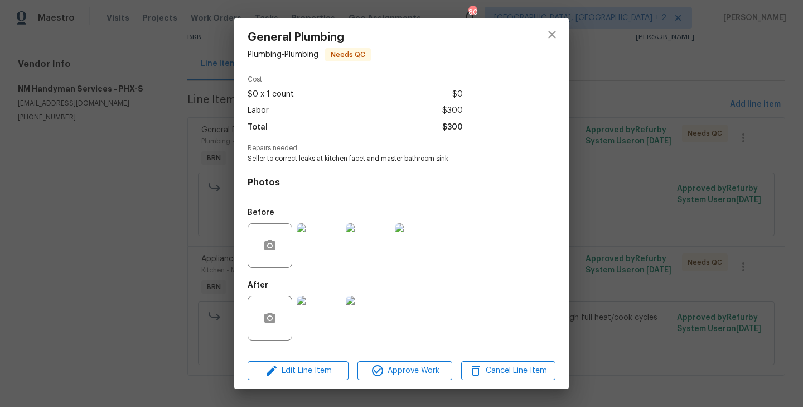
click at [318, 245] on img at bounding box center [319, 245] width 45 height 45
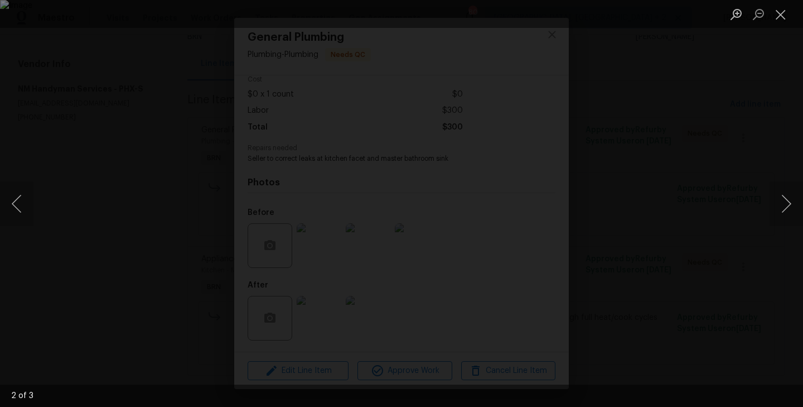
click at [314, 328] on div "Lightbox" at bounding box center [401, 203] width 803 height 407
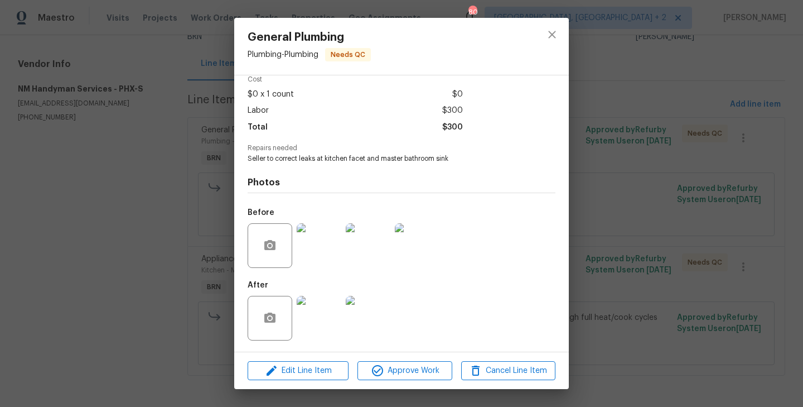
click at [208, 213] on div "General Plumbing Plumbing - Plumbing Needs QC Vendor NM Handyman Services Accou…" at bounding box center [401, 203] width 803 height 407
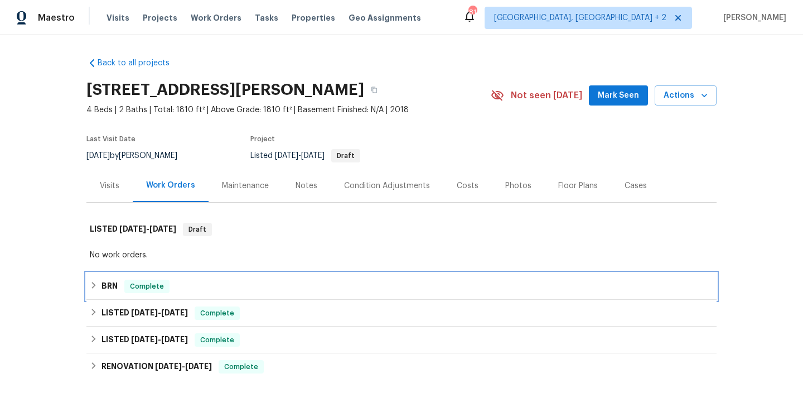
click at [184, 279] on div "BRN Complete" at bounding box center [402, 285] width 624 height 13
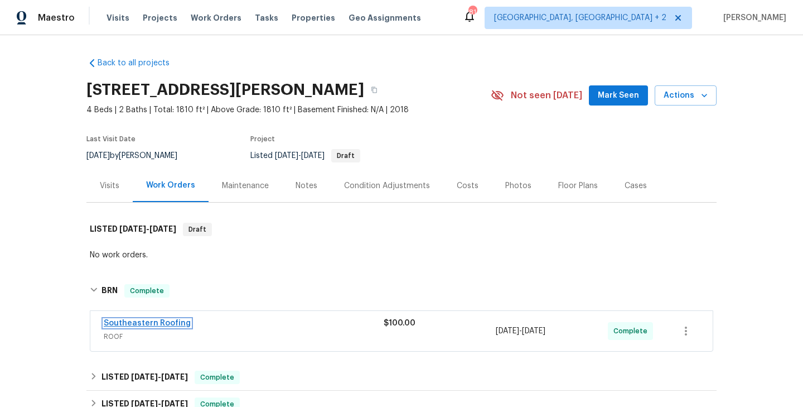
click at [146, 324] on link "Southeastern Roofing" at bounding box center [147, 323] width 87 height 8
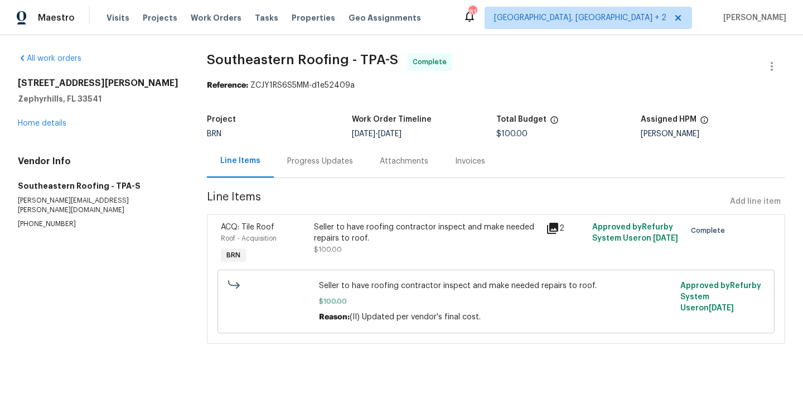
click at [305, 168] on div "Progress Updates" at bounding box center [320, 160] width 93 height 33
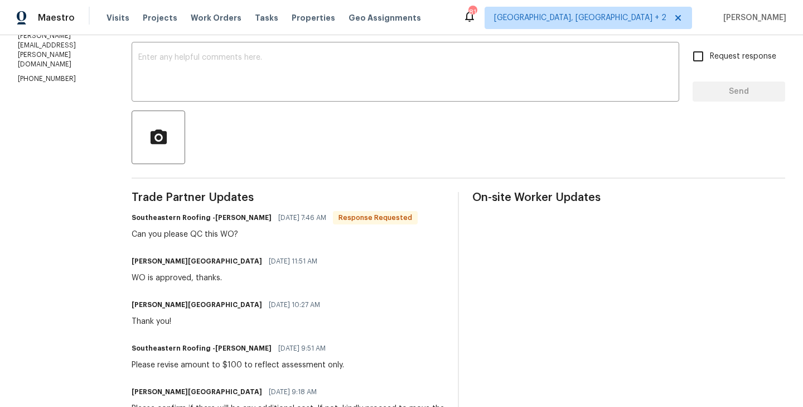
scroll to position [187, 0]
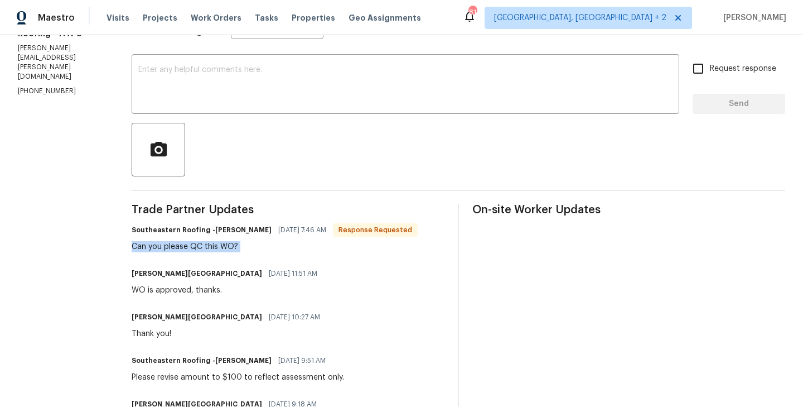
scroll to position [180, 0]
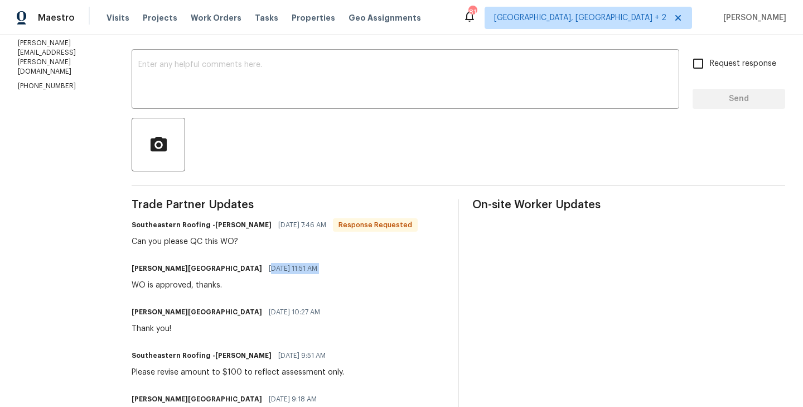
drag, startPoint x: 220, startPoint y: 270, endPoint x: 257, endPoint y: 279, distance: 37.3
click at [257, 279] on div "Isabel Sangeetha Ireland 01/21/2025 11:51 AM WO is approved, thanks." at bounding box center [228, 276] width 192 height 30
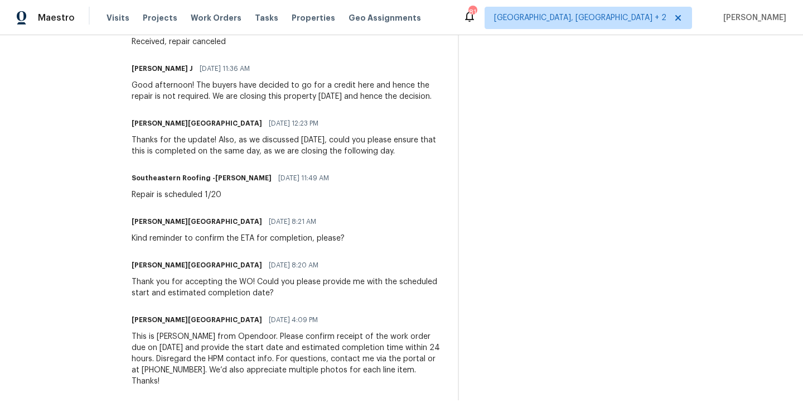
click at [242, 356] on div "This is [PERSON_NAME] from Opendoor. Please confirm receipt of the work order d…" at bounding box center [288, 359] width 313 height 56
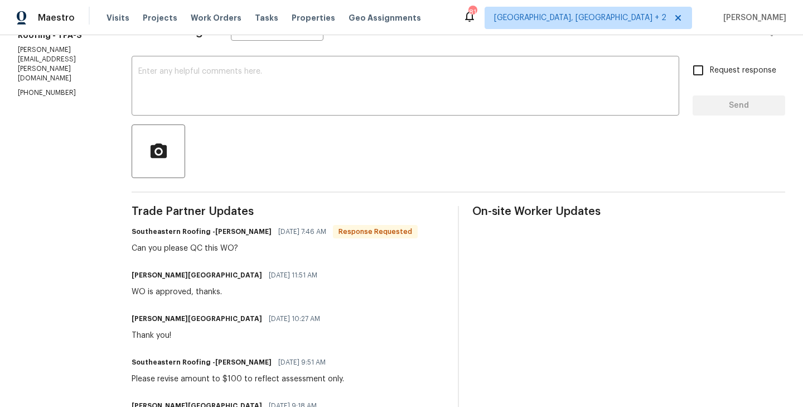
scroll to position [175, 0]
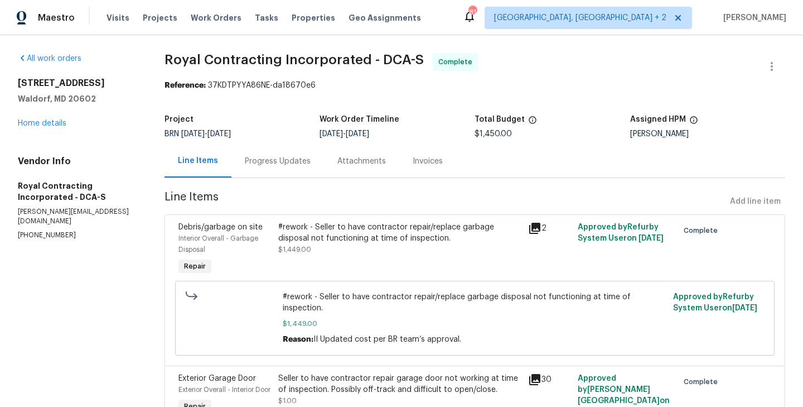
click at [299, 175] on div "Progress Updates" at bounding box center [278, 160] width 93 height 33
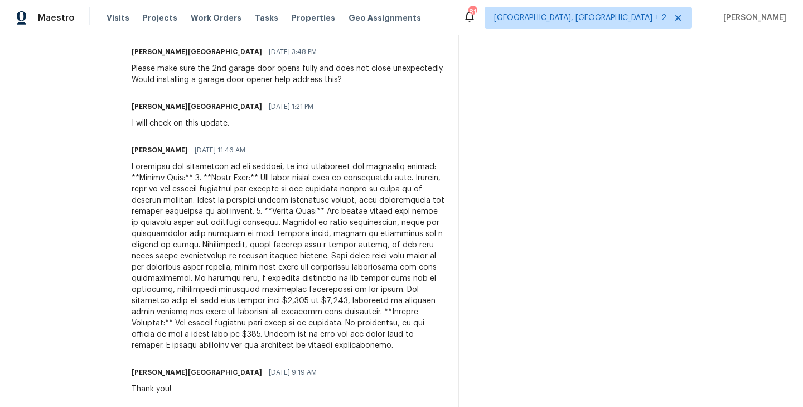
scroll to position [1652, 0]
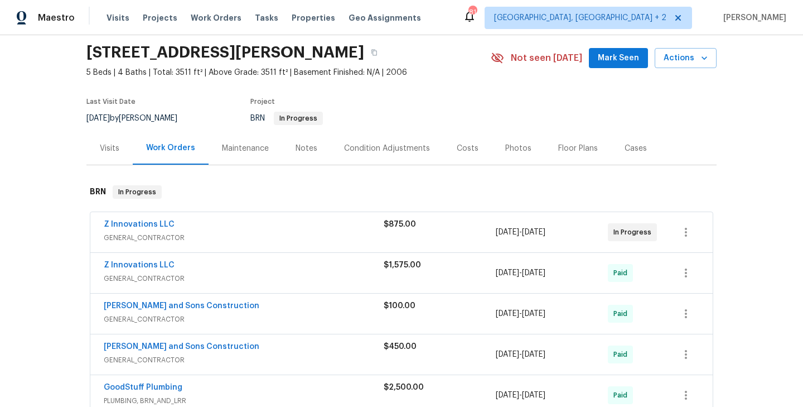
scroll to position [47, 0]
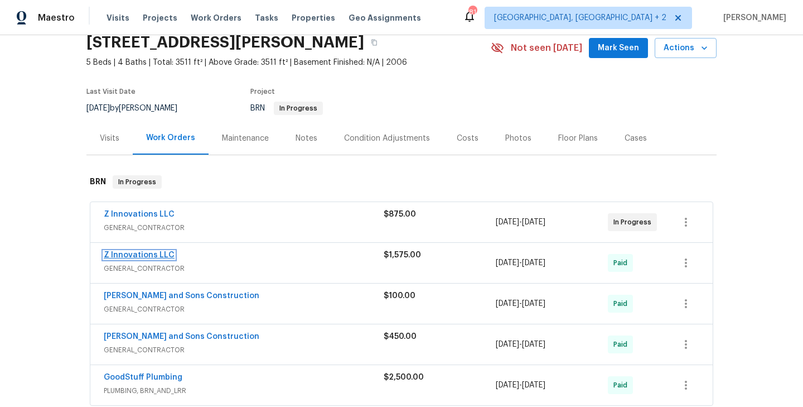
click at [152, 257] on link "Z Innovations LLC" at bounding box center [139, 255] width 71 height 8
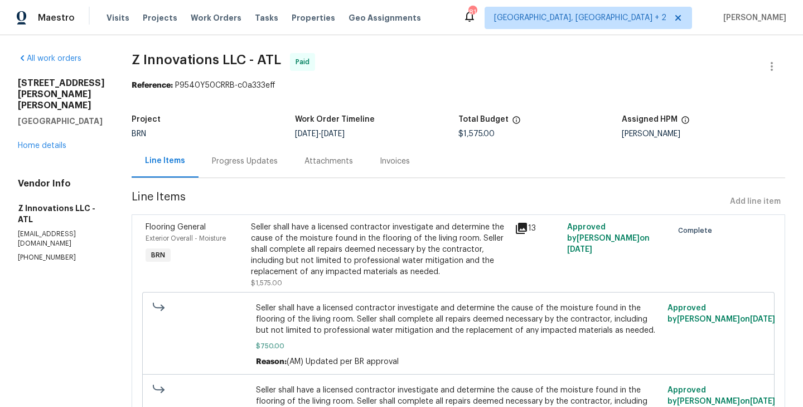
click at [232, 179] on section "Z Innovations LLC - ATL Paid Reference: P9540Y50CRRB-c0a333eff Project BRN Work…" at bounding box center [459, 268] width 654 height 431
click at [232, 166] on div "Progress Updates" at bounding box center [245, 161] width 66 height 11
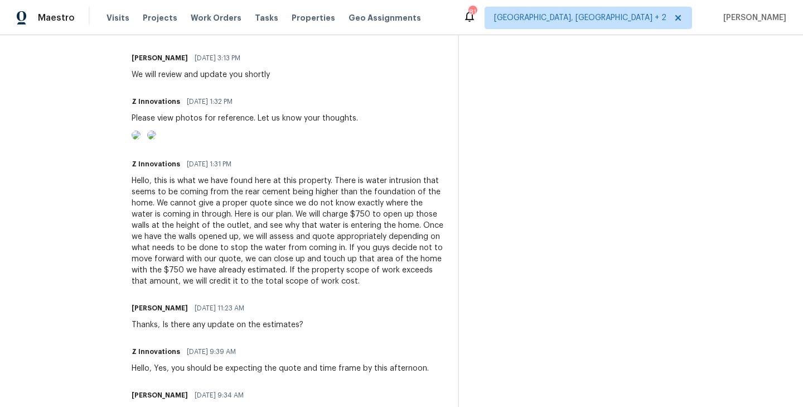
scroll to position [3131, 0]
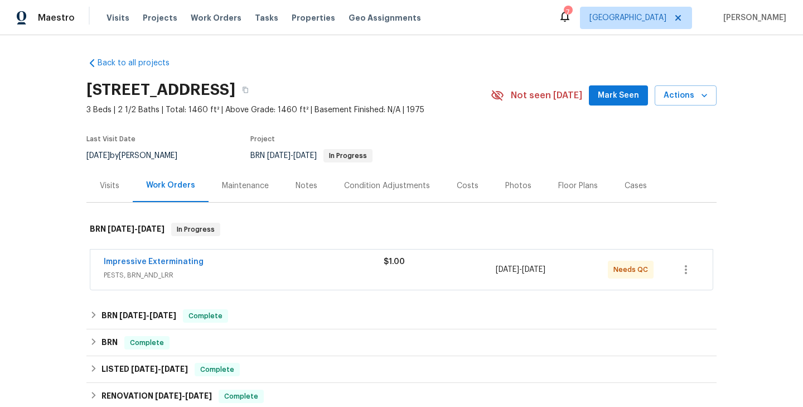
scroll to position [51, 0]
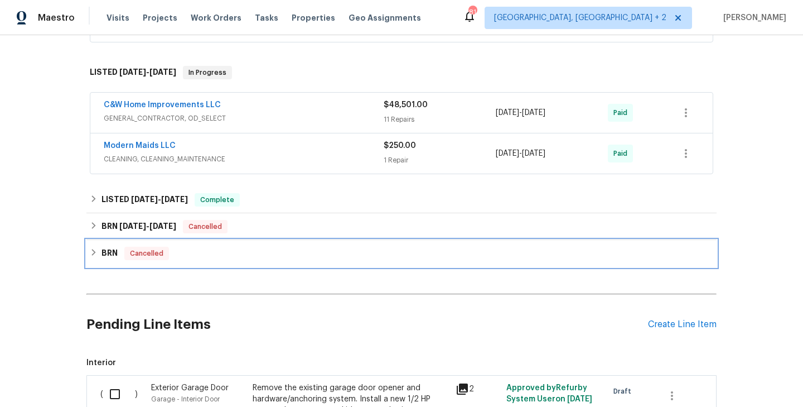
click at [208, 253] on div "BRN Cancelled" at bounding box center [402, 253] width 624 height 13
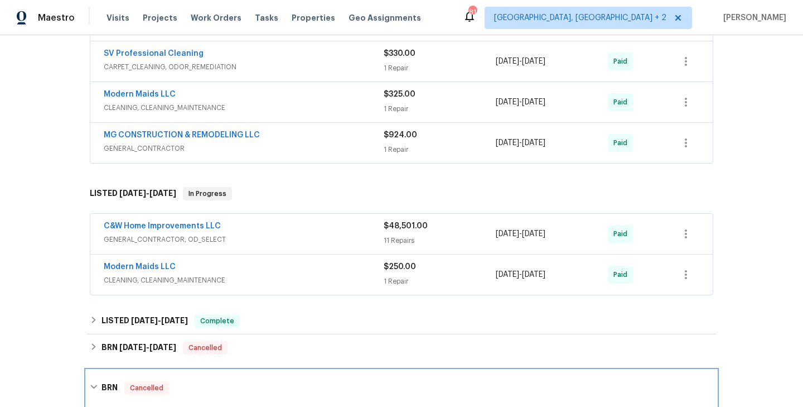
scroll to position [467, 0]
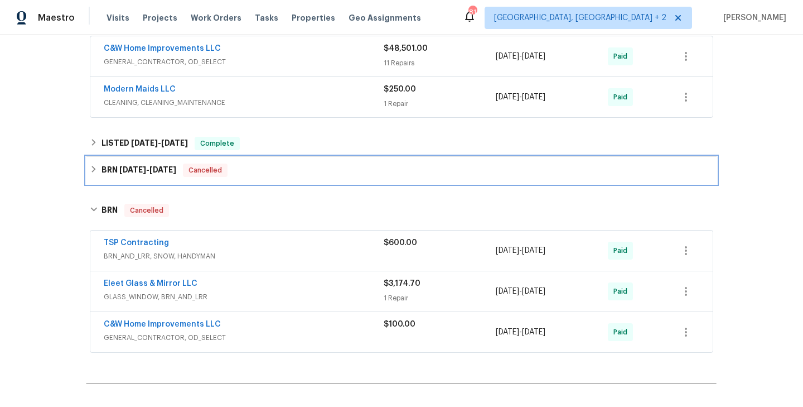
click at [257, 173] on div "BRN [DATE] - [DATE] Cancelled" at bounding box center [402, 169] width 624 height 13
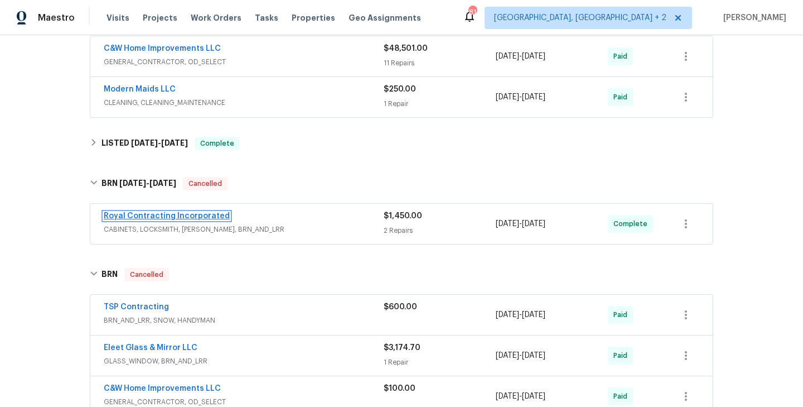
click at [202, 214] on link "Royal Contracting Incorporated" at bounding box center [167, 216] width 126 height 8
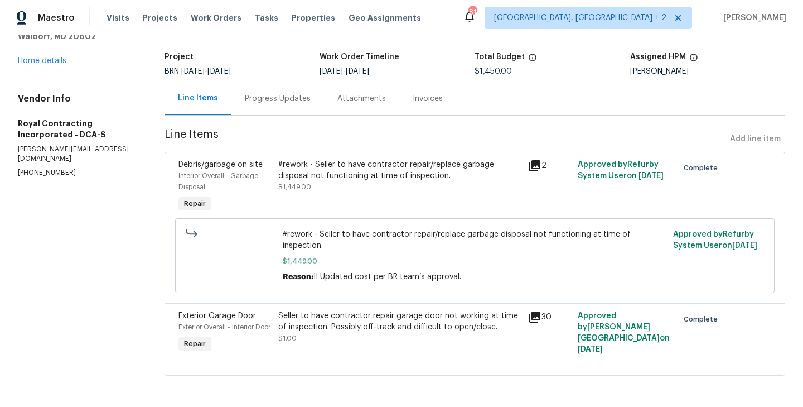
scroll to position [5, 0]
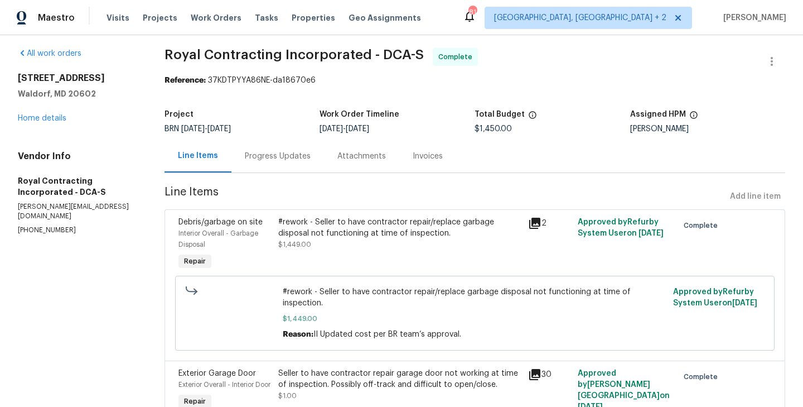
click at [288, 177] on section "Royal Contracting Incorporated - DCA-S Complete Reference: 37KDTPYYA86NE-da1867…" at bounding box center [475, 247] width 621 height 398
click at [286, 160] on div "Progress Updates" at bounding box center [278, 156] width 66 height 11
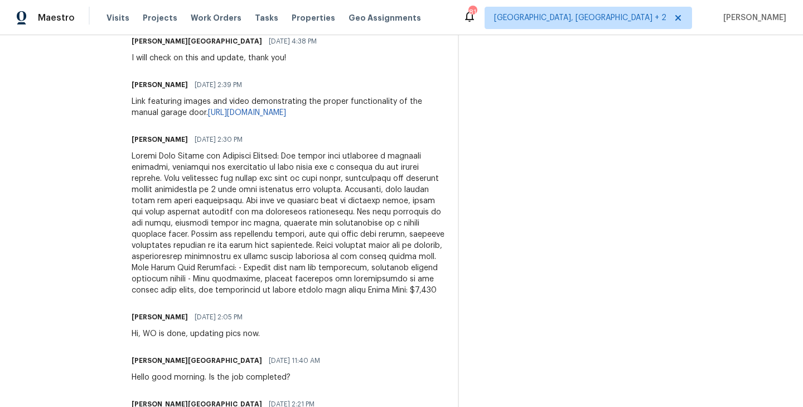
scroll to position [416, 0]
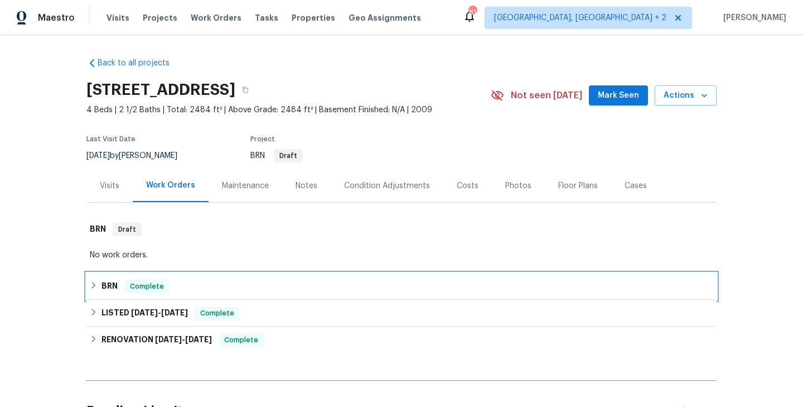
click at [173, 287] on div "BRN Complete" at bounding box center [402, 285] width 624 height 13
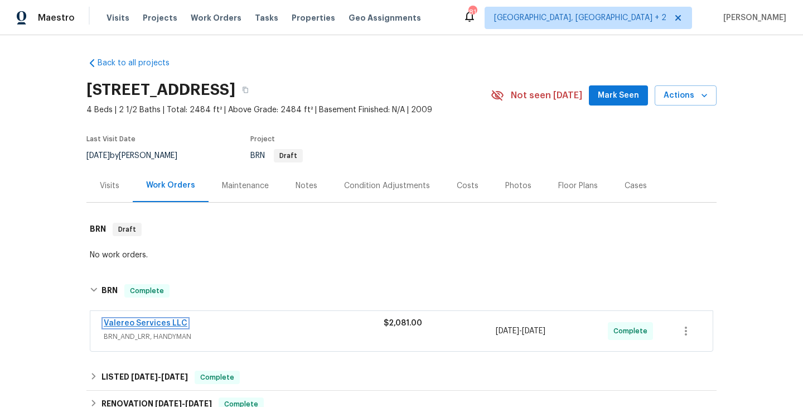
click at [159, 321] on link "Valereo Services LLC" at bounding box center [146, 323] width 84 height 8
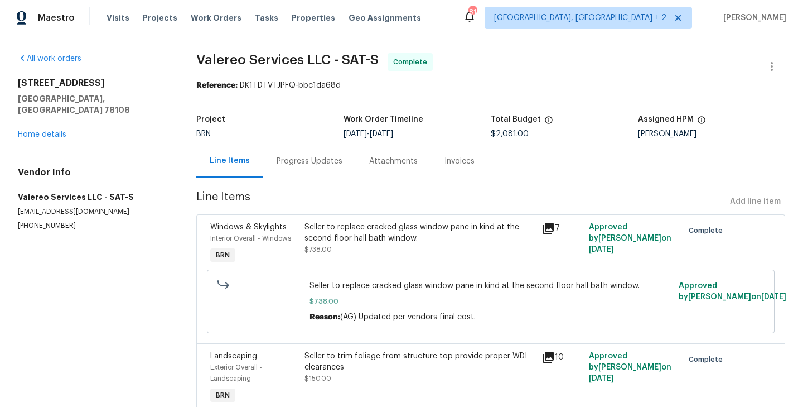
click at [313, 162] on div "Progress Updates" at bounding box center [310, 161] width 66 height 11
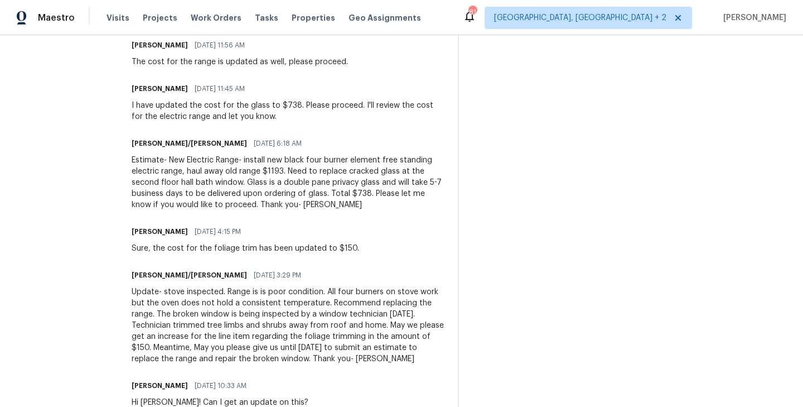
scroll to position [607, 0]
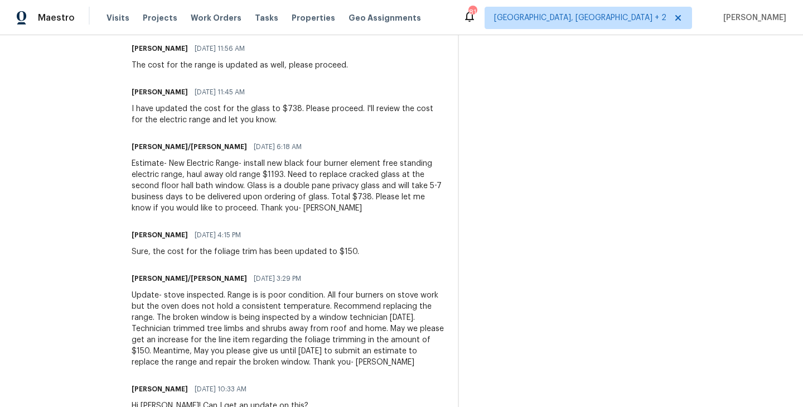
click at [343, 255] on div "[PERSON_NAME] [DATE] 4:15 PM Sure, the cost for the foliage trim has been updat…" at bounding box center [288, 242] width 313 height 30
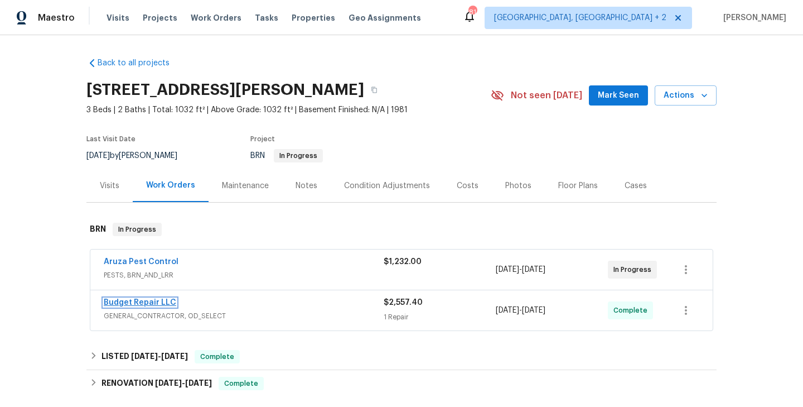
click at [152, 304] on link "Budget Repair LLC" at bounding box center [140, 302] width 73 height 8
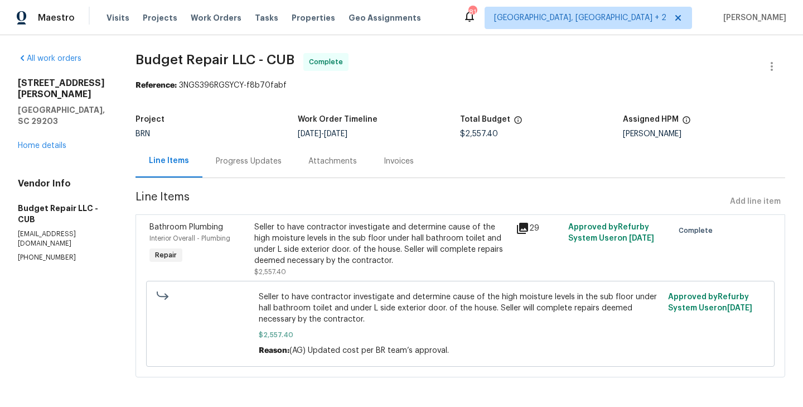
click at [244, 247] on div "Bathroom Plumbing Interior Overall - Plumbing Repair" at bounding box center [198, 249] width 105 height 62
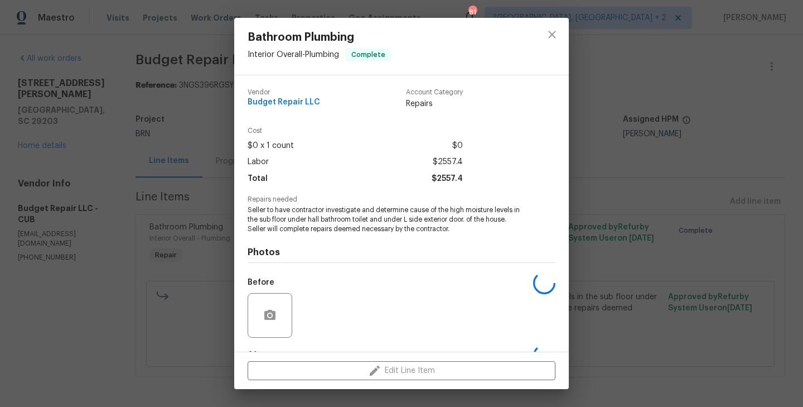
scroll to position [70, 0]
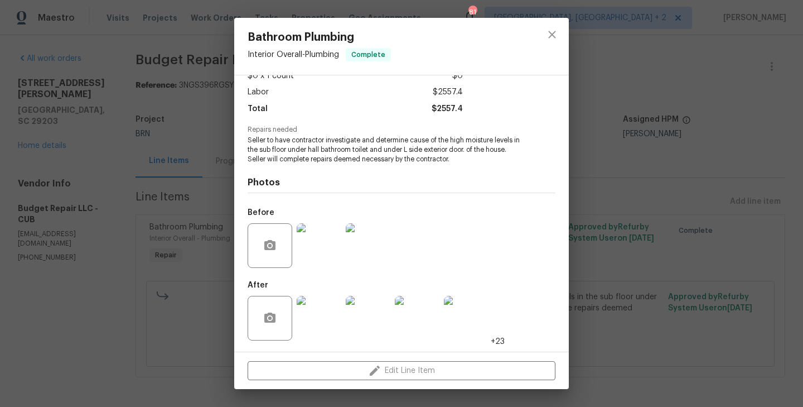
click at [172, 266] on div "Bathroom Plumbing Interior Overall - Plumbing Complete Vendor Budget Repair LLC…" at bounding box center [401, 203] width 803 height 407
